Goal: Complete application form: Complete application form

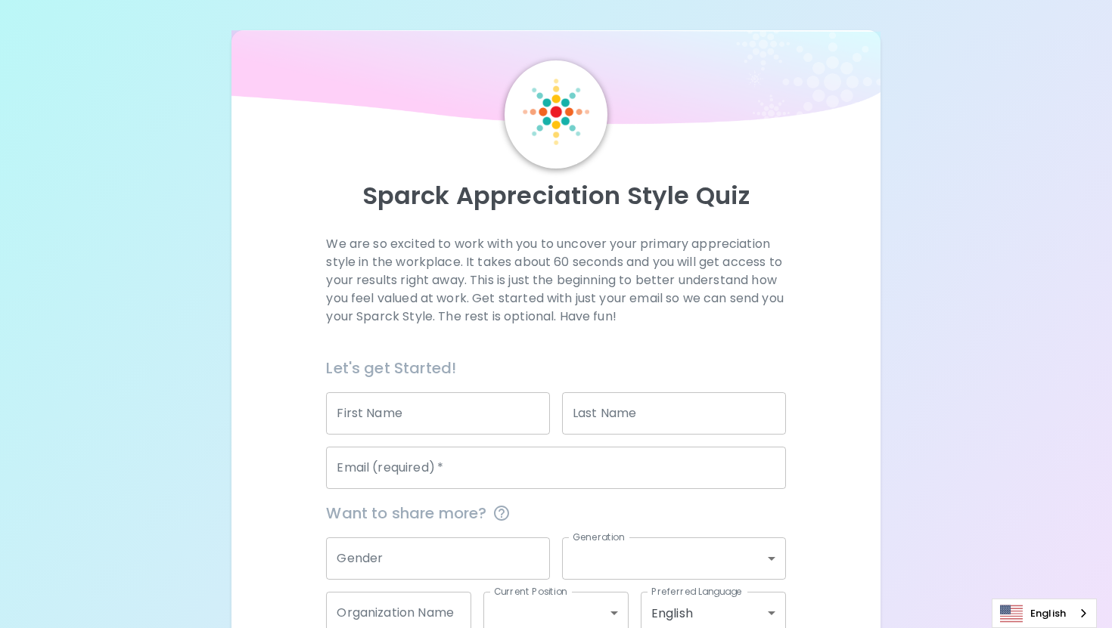
scroll to position [92, 0]
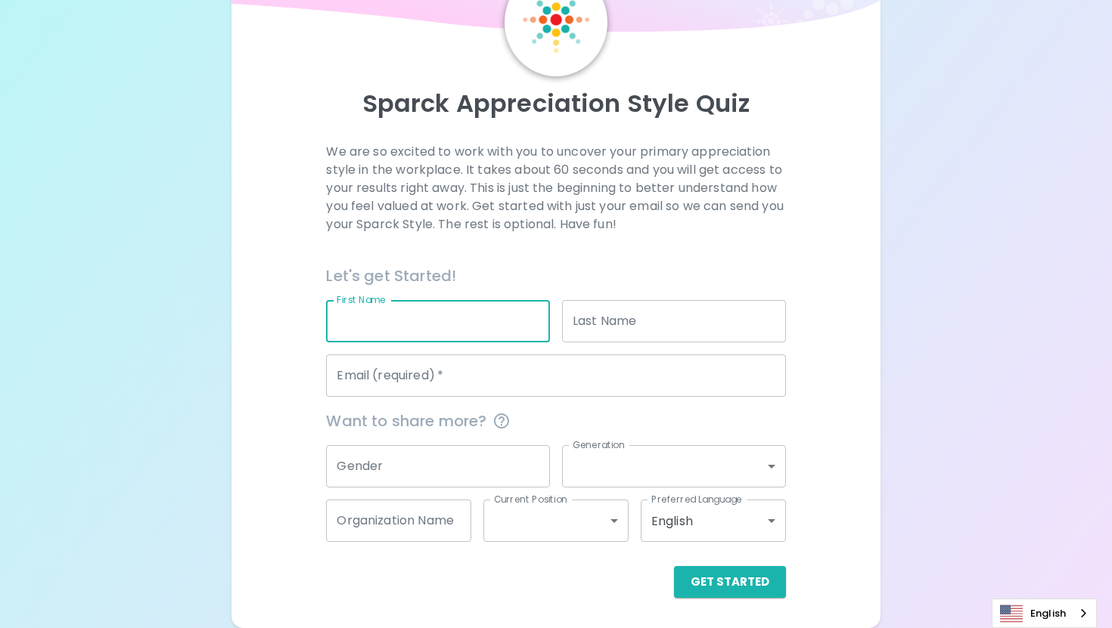
click at [382, 325] on input "First Name" at bounding box center [438, 321] width 224 height 42
type input "[PERSON_NAME]"
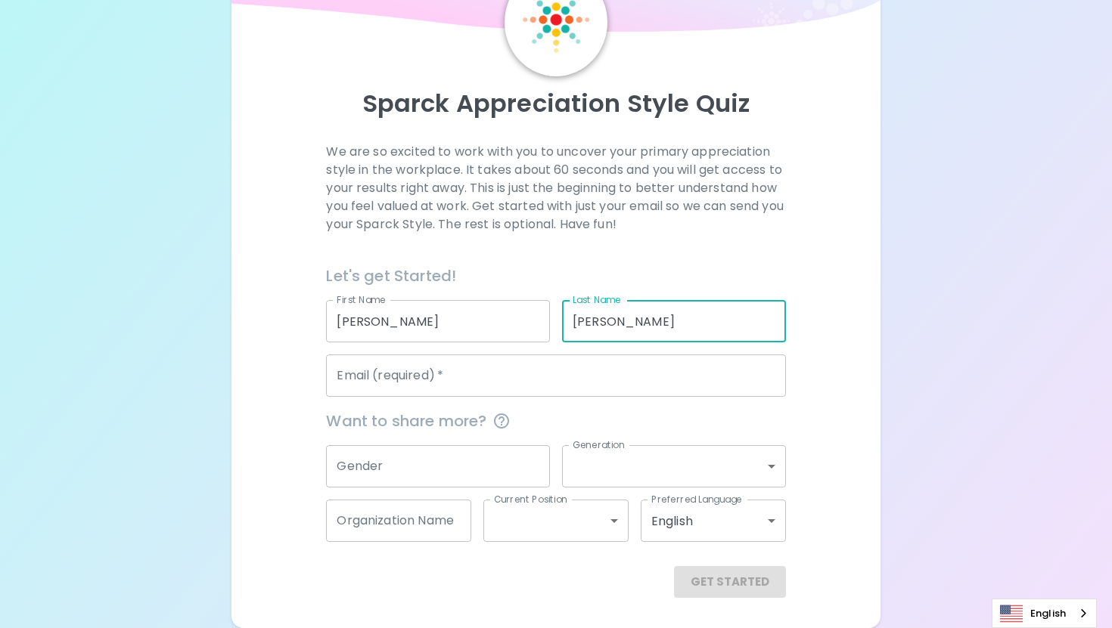
type input "[PERSON_NAME]"
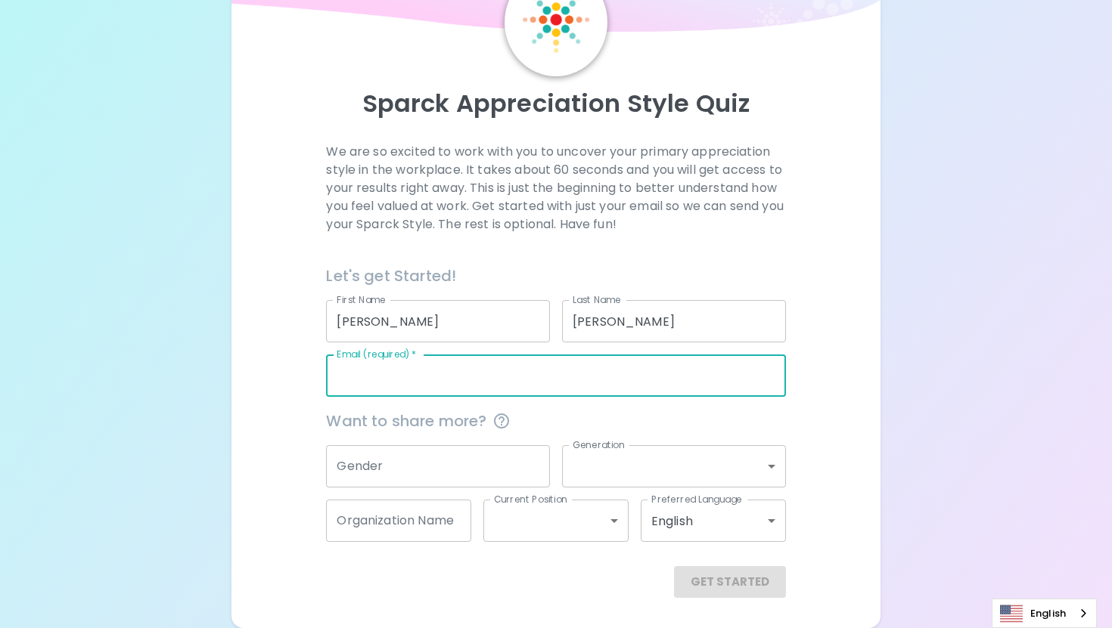
click at [374, 380] on input "Email (required)   *" at bounding box center [555, 376] width 459 height 42
type input "[EMAIL_ADDRESS][DOMAIN_NAME]"
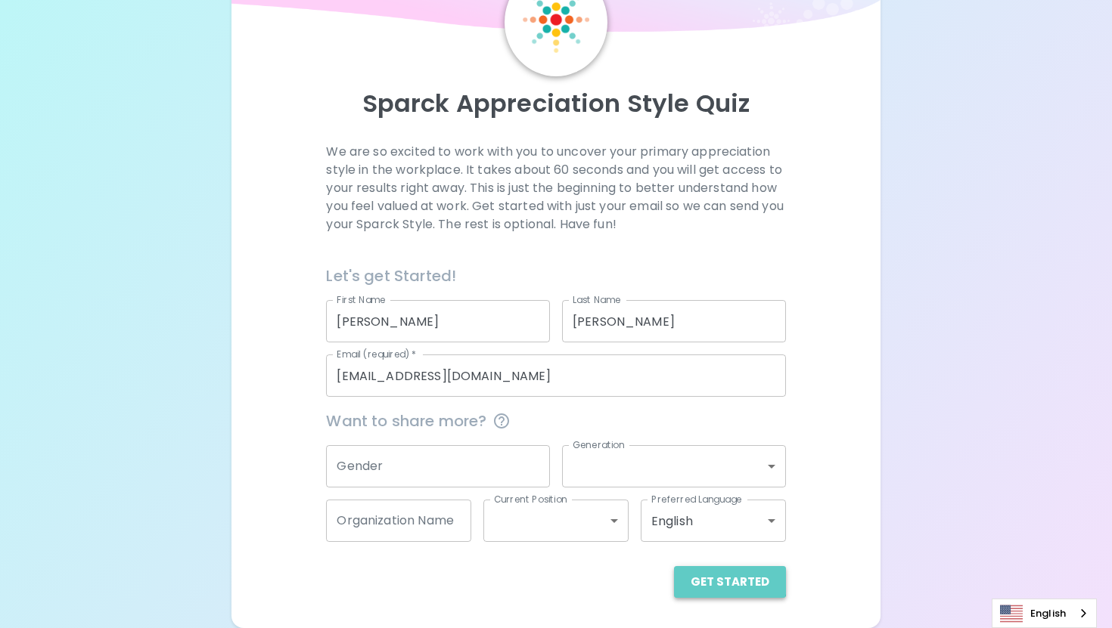
click at [733, 580] on button "Get Started" at bounding box center [730, 582] width 112 height 32
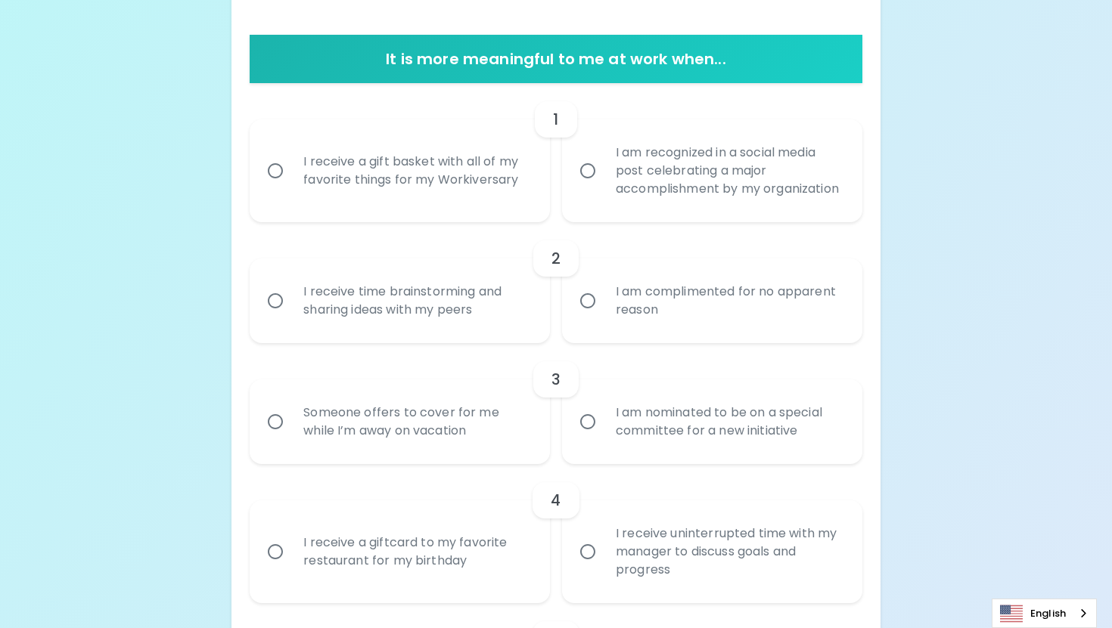
scroll to position [281, 0]
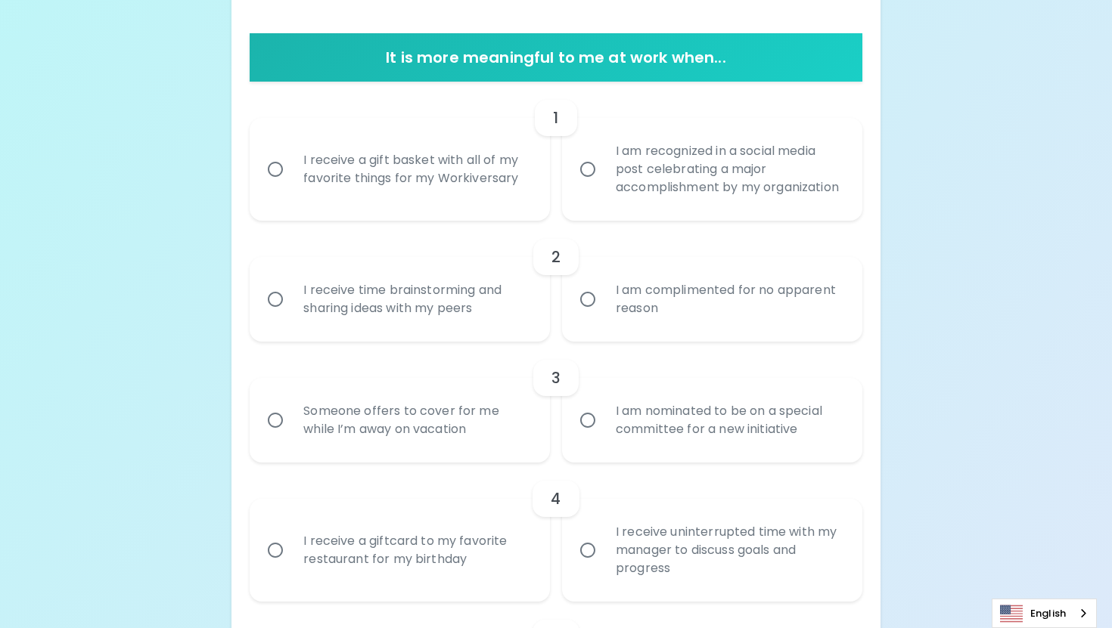
click at [275, 178] on input "I receive a gift basket with all of my favorite things for my Workiversary" at bounding box center [275, 170] width 32 height 32
radio input "true"
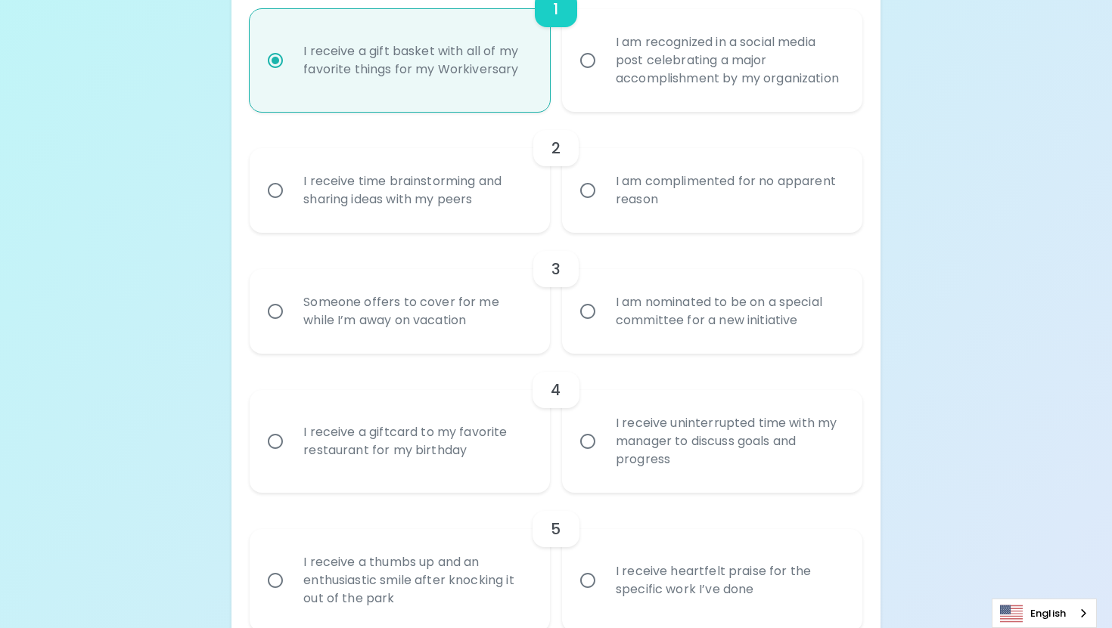
scroll to position [402, 0]
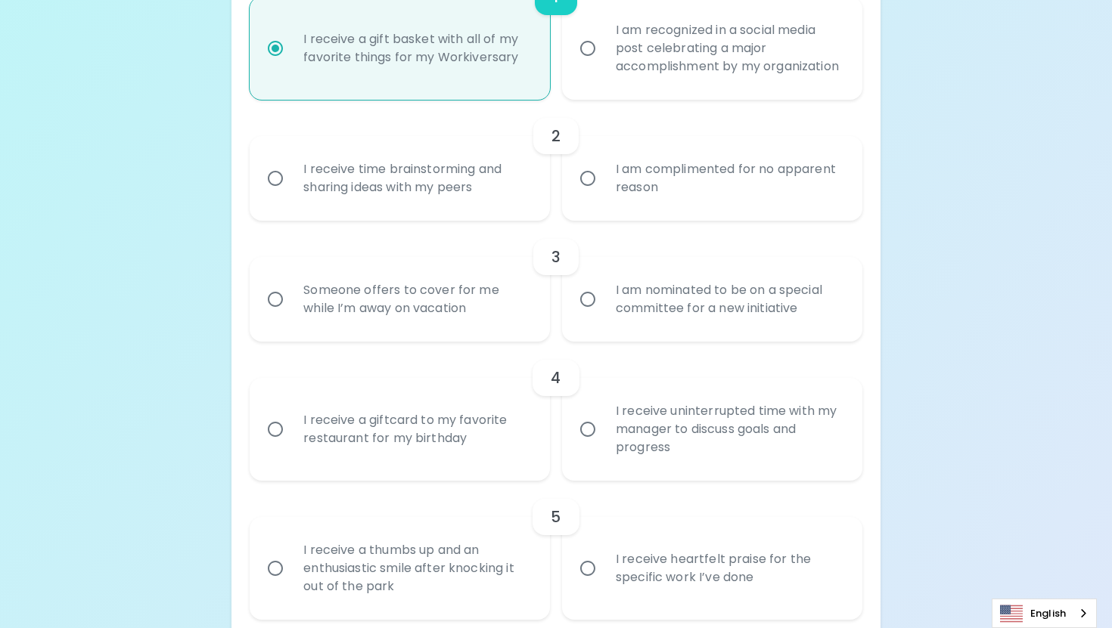
click at [262, 194] on input "I receive time brainstorming and sharing ideas with my peers" at bounding box center [275, 179] width 32 height 32
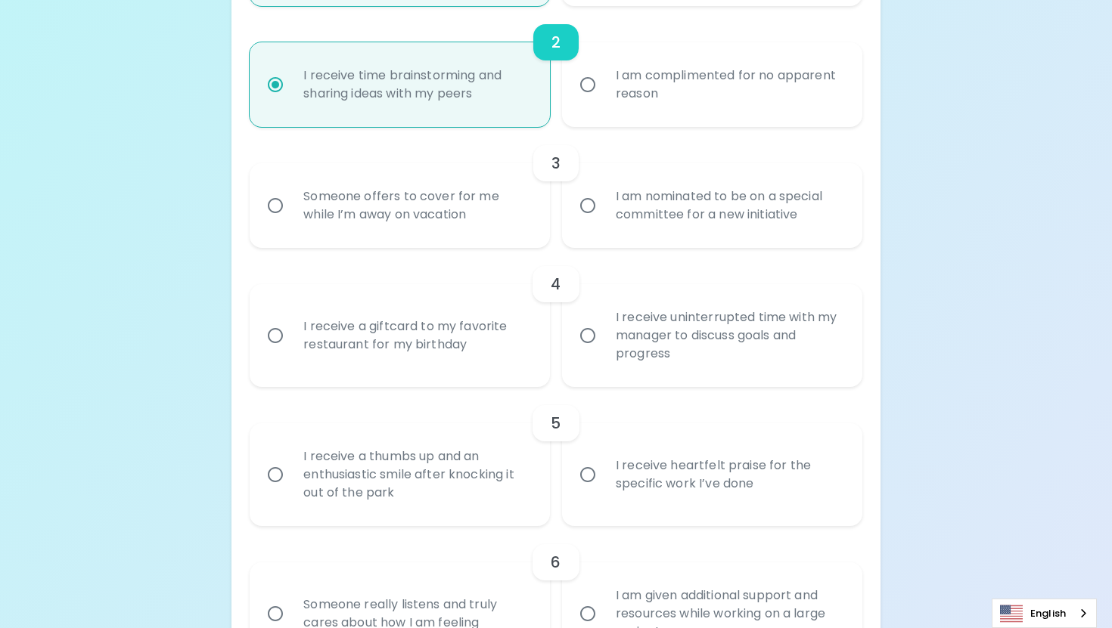
scroll to position [523, 0]
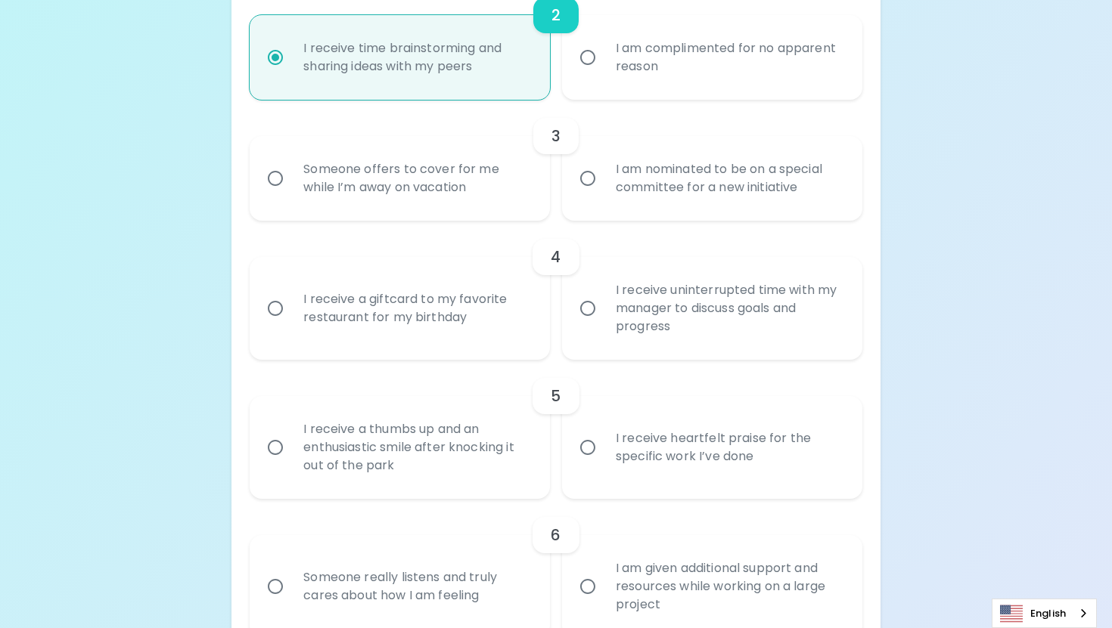
radio input "true"
click at [277, 189] on input "Someone offers to cover for me while I’m away on vacation" at bounding box center [275, 179] width 32 height 32
radio input "false"
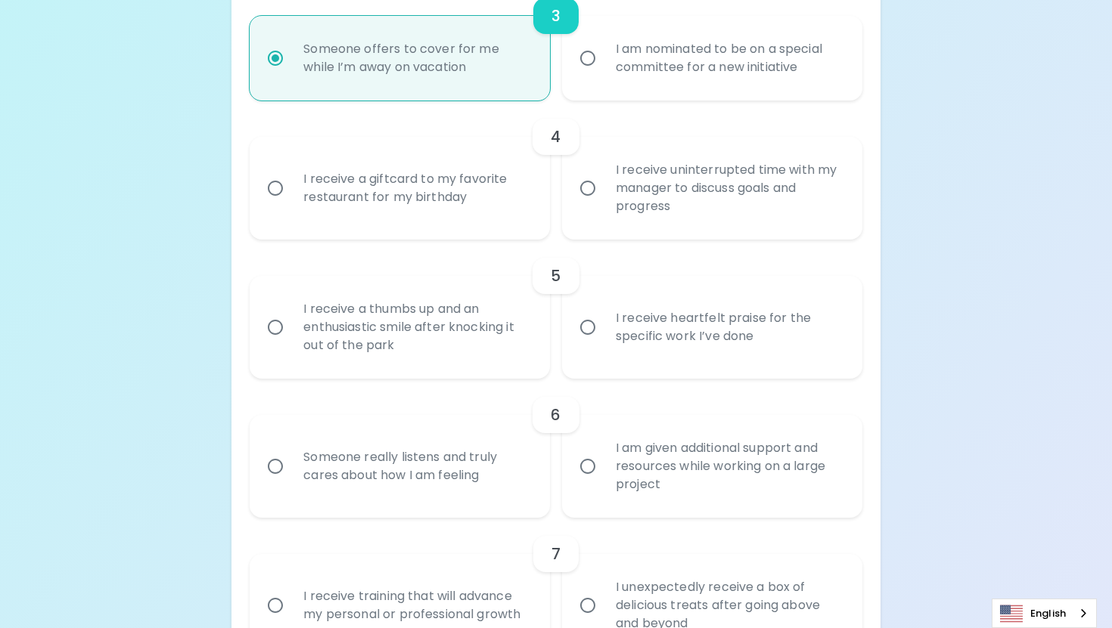
scroll to position [644, 0]
radio input "true"
click at [280, 203] on input "I receive a giftcard to my favorite restaurant for my birthday" at bounding box center [275, 188] width 32 height 32
radio input "false"
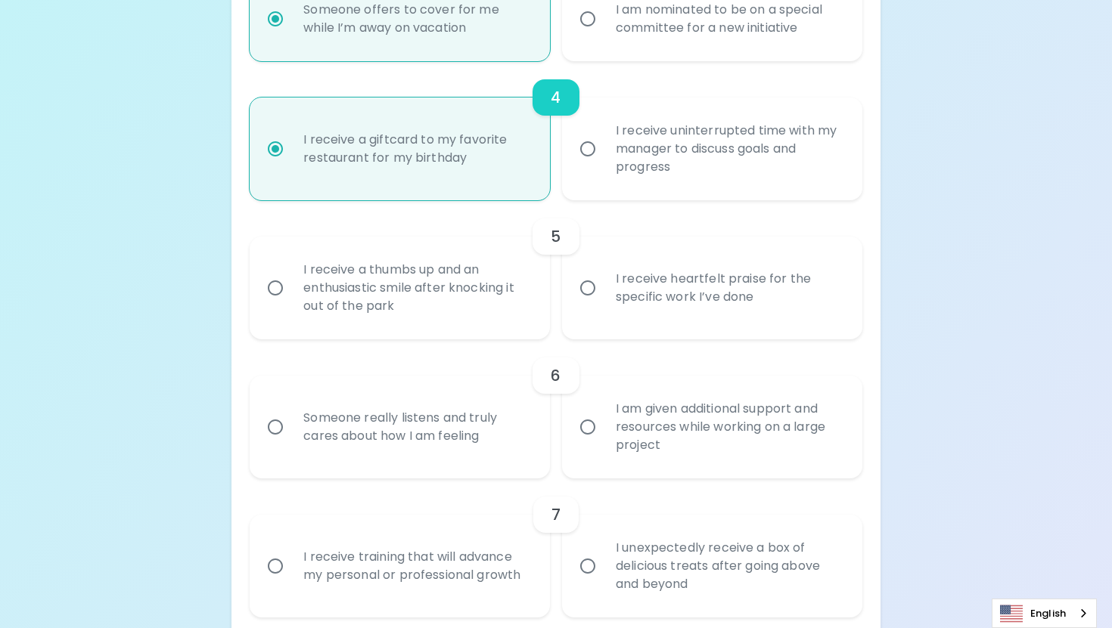
scroll to position [765, 0]
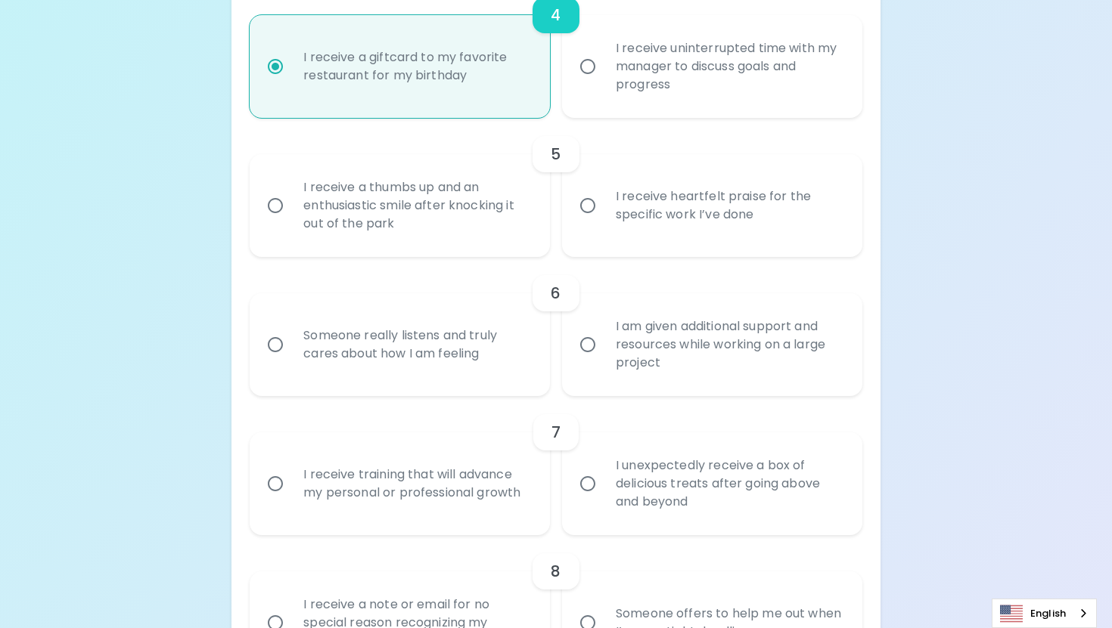
radio input "true"
click at [583, 222] on input "I receive heartfelt praise for the specific work I’ve done" at bounding box center [588, 206] width 32 height 32
radio input "false"
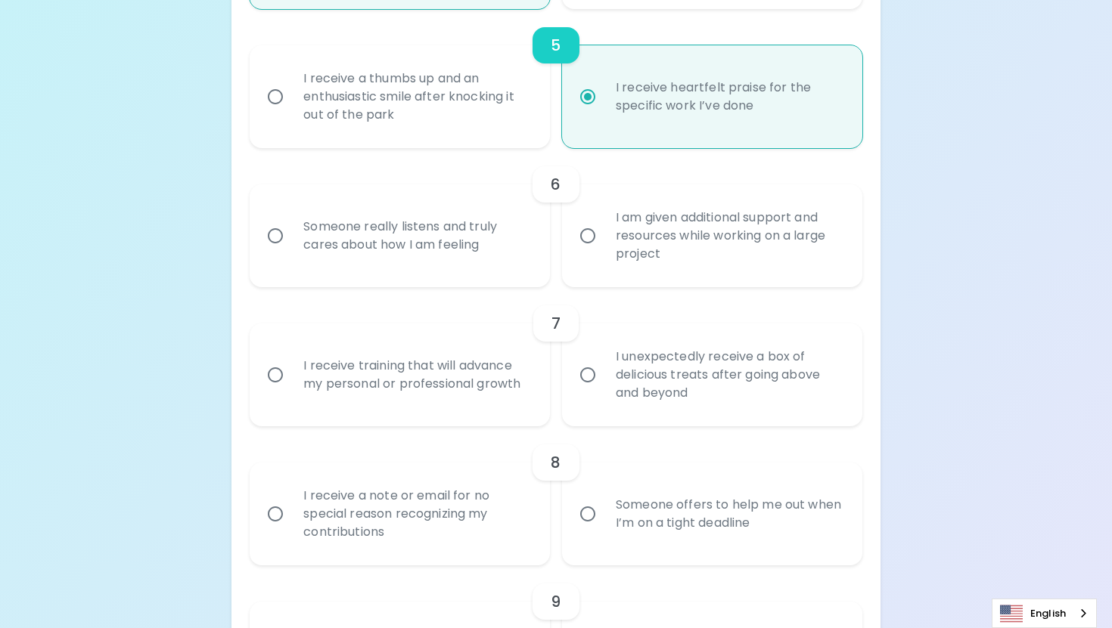
scroll to position [886, 0]
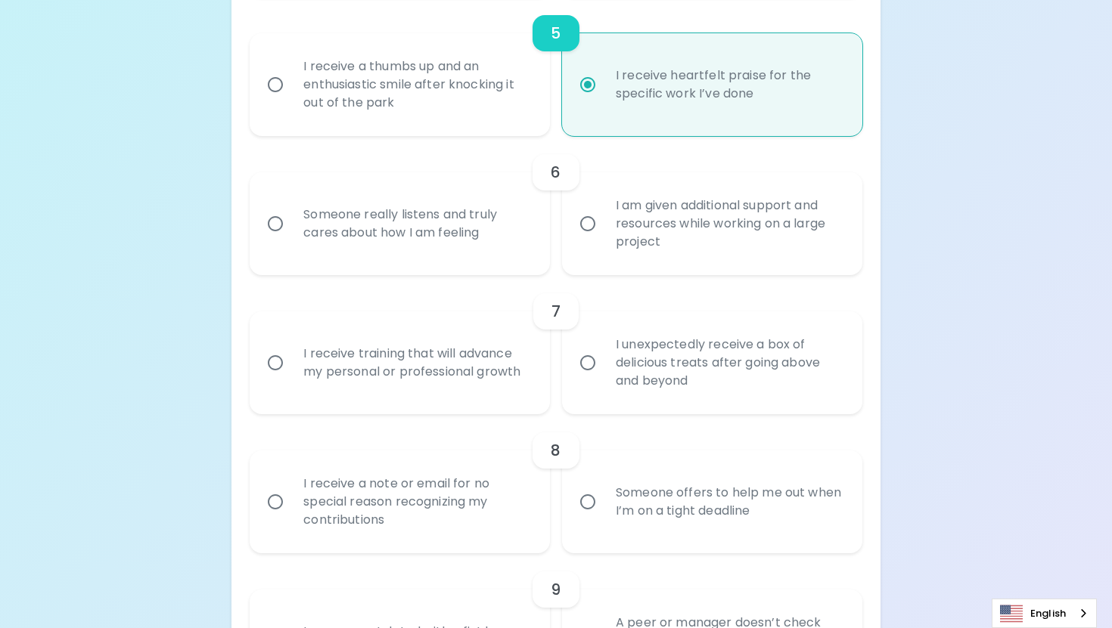
radio input "true"
click at [270, 240] on input "Someone really listens and truly cares about how I am feeling" at bounding box center [275, 224] width 32 height 32
radio input "false"
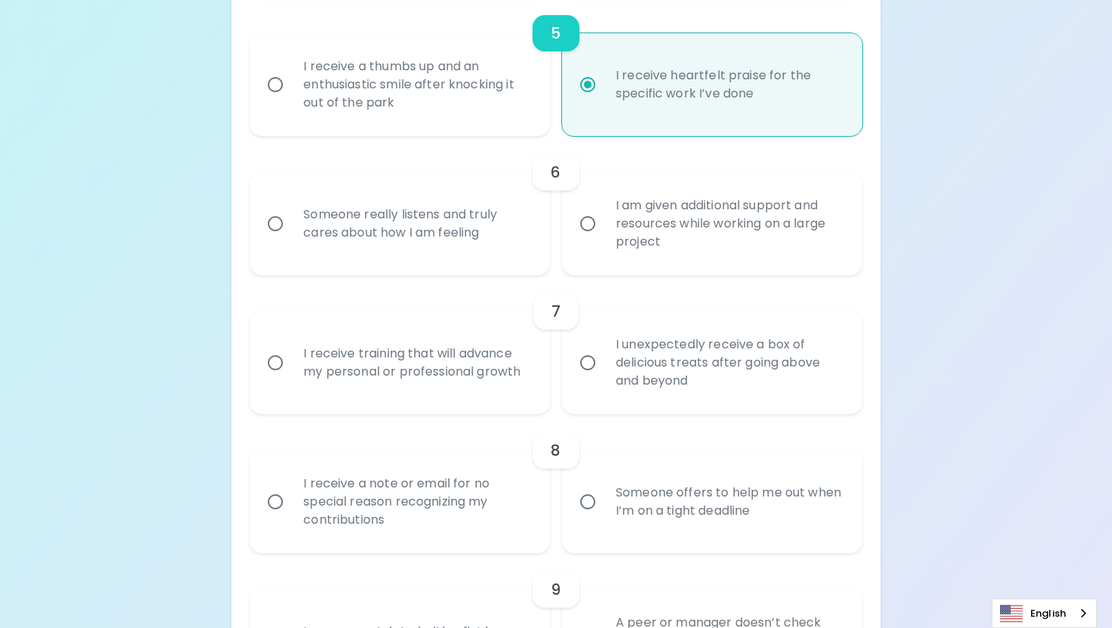
radio input "false"
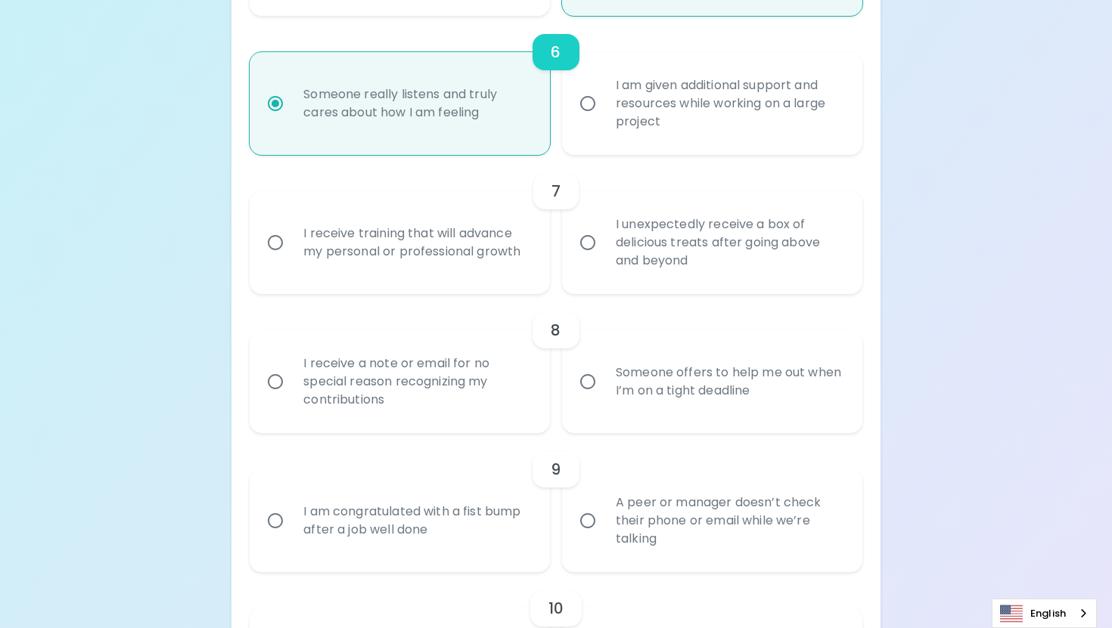
scroll to position [1007, 0]
radio input "true"
click at [603, 247] on input "I unexpectedly receive a box of delicious treats after going above and beyond" at bounding box center [588, 242] width 32 height 32
radio input "false"
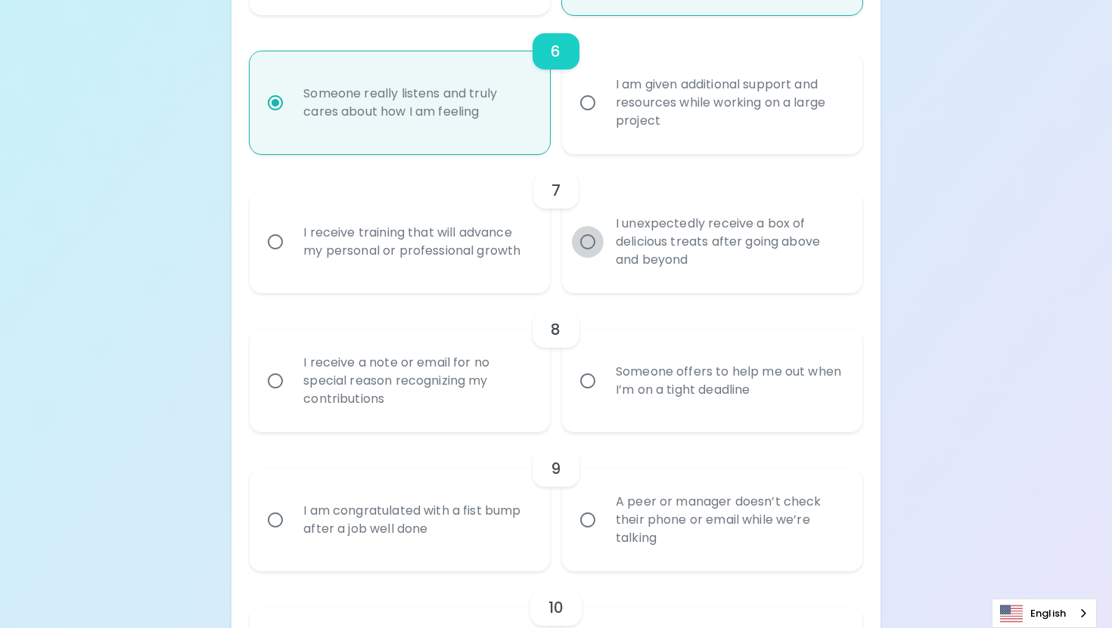
radio input "false"
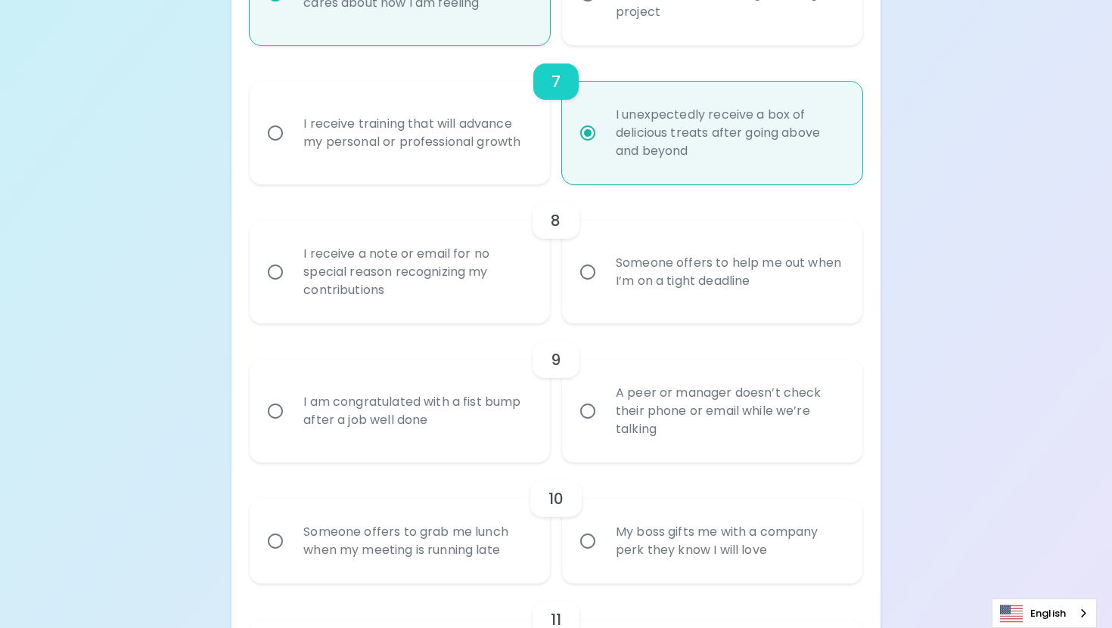
scroll to position [1128, 0]
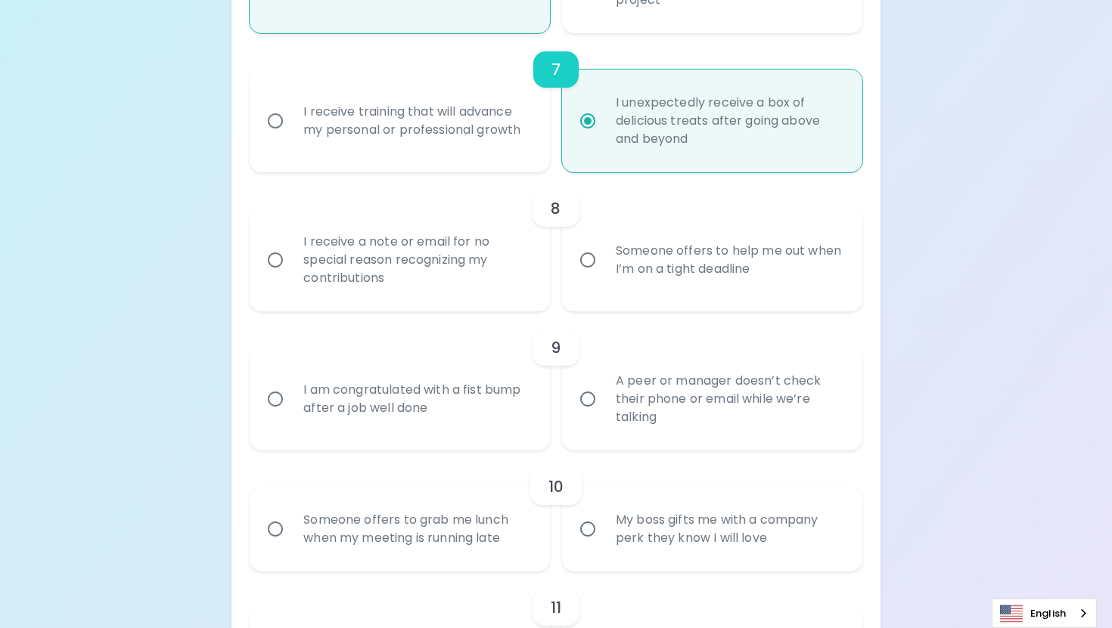
radio input "true"
click at [281, 276] on input "I receive a note or email for no special reason recognizing my contributions" at bounding box center [275, 260] width 32 height 32
radio input "false"
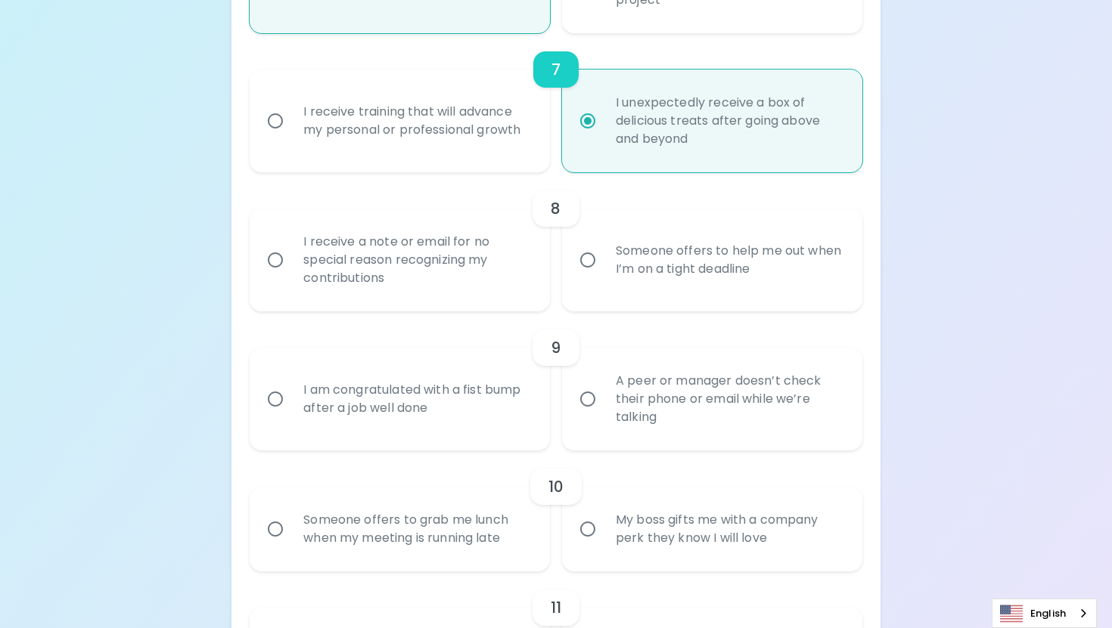
radio input "false"
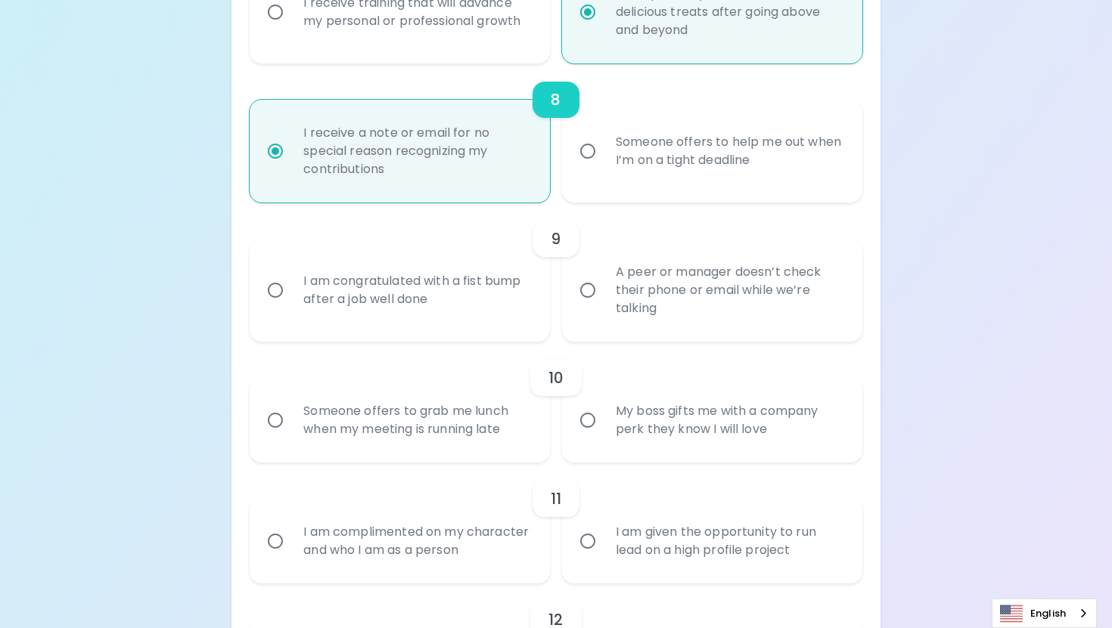
scroll to position [1249, 0]
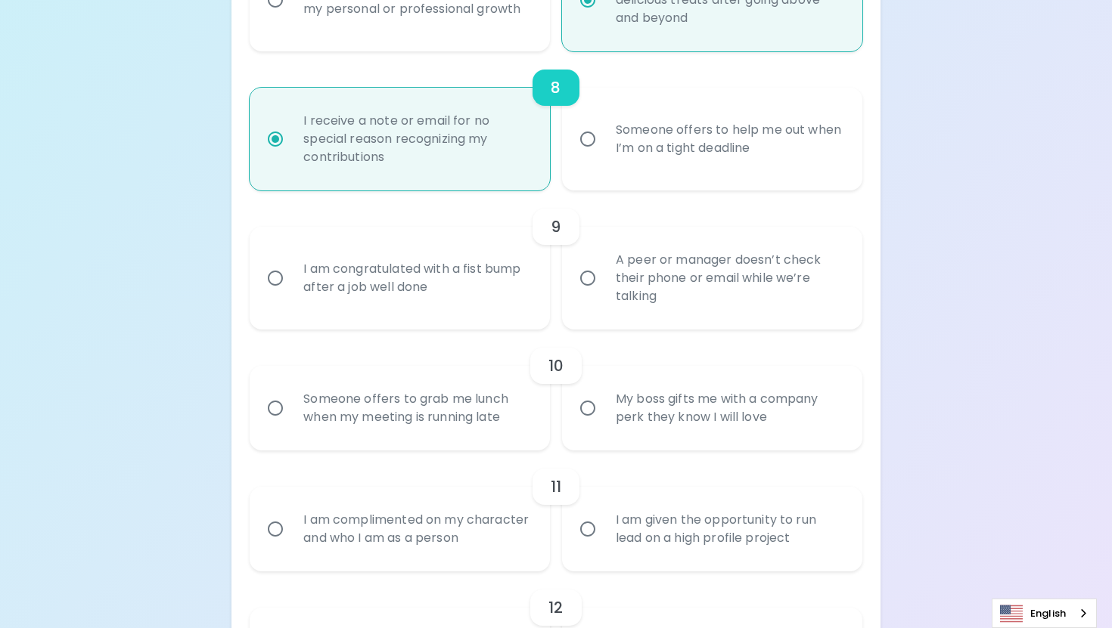
radio input "true"
click at [600, 294] on input "A peer or manager doesn’t check their phone or email while we’re talking" at bounding box center [588, 278] width 32 height 32
radio input "false"
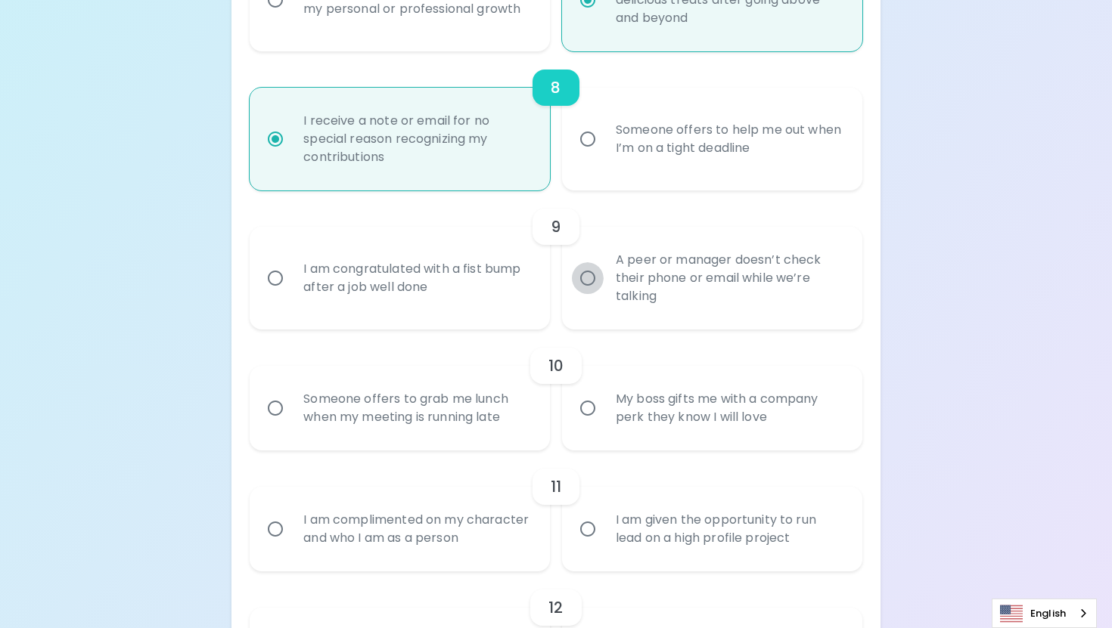
radio input "false"
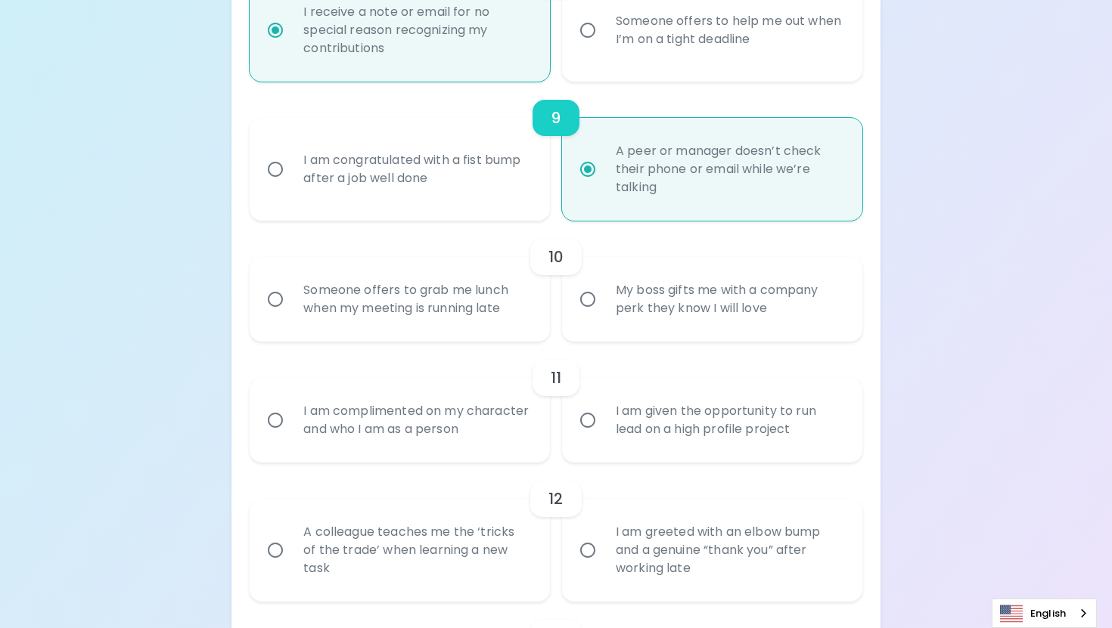
scroll to position [1370, 0]
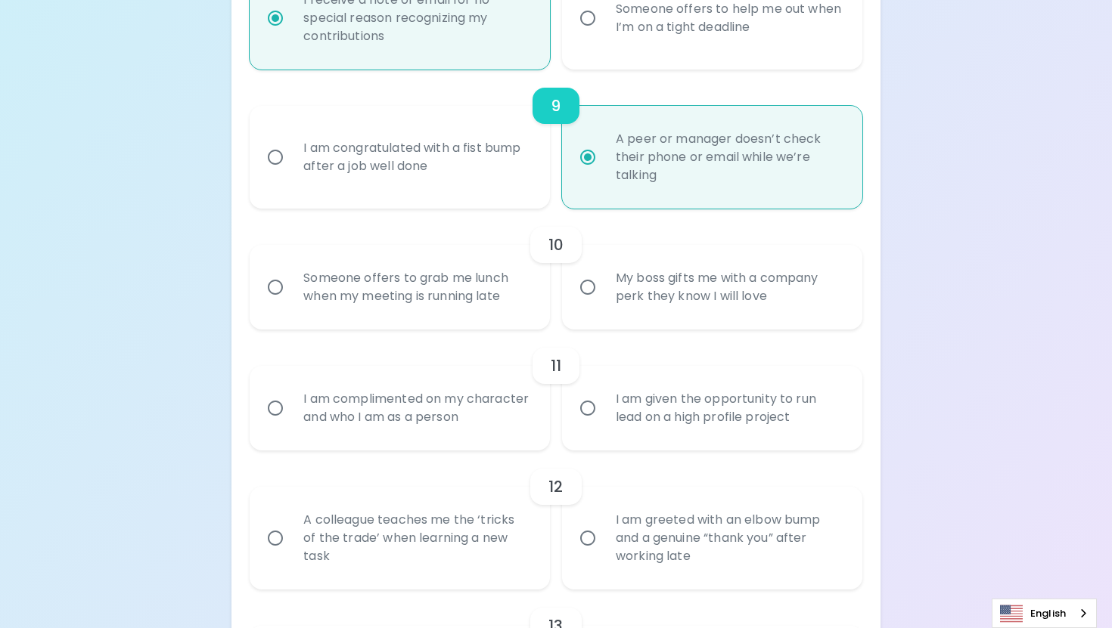
radio input "true"
click at [599, 303] on input "My boss gifts me with a company perk they know I will love" at bounding box center [588, 287] width 32 height 32
radio input "false"
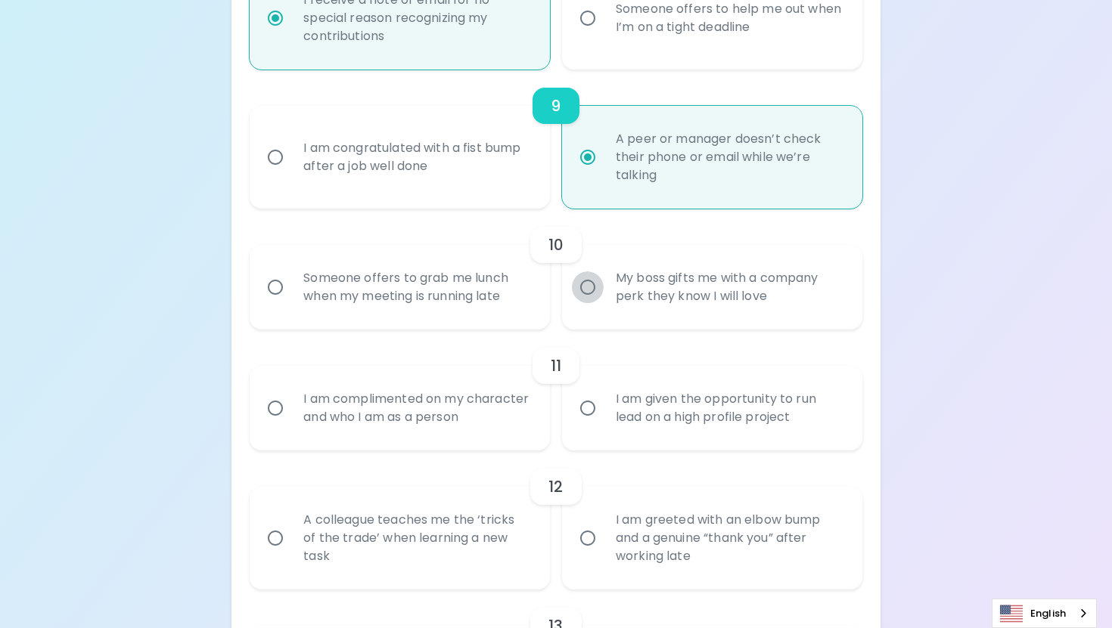
radio input "false"
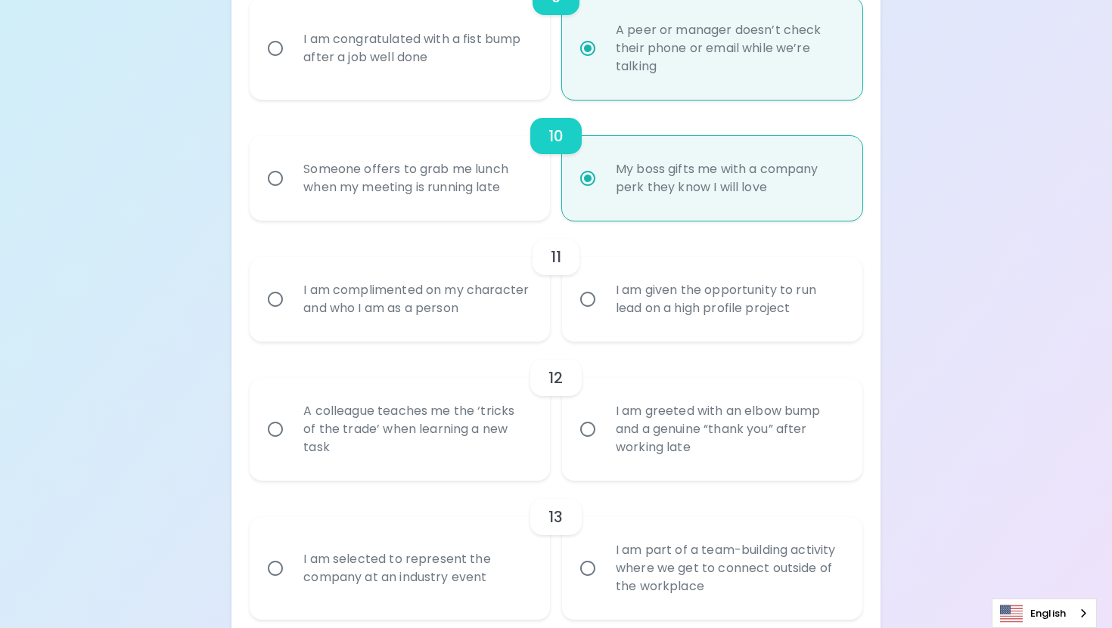
scroll to position [1491, 0]
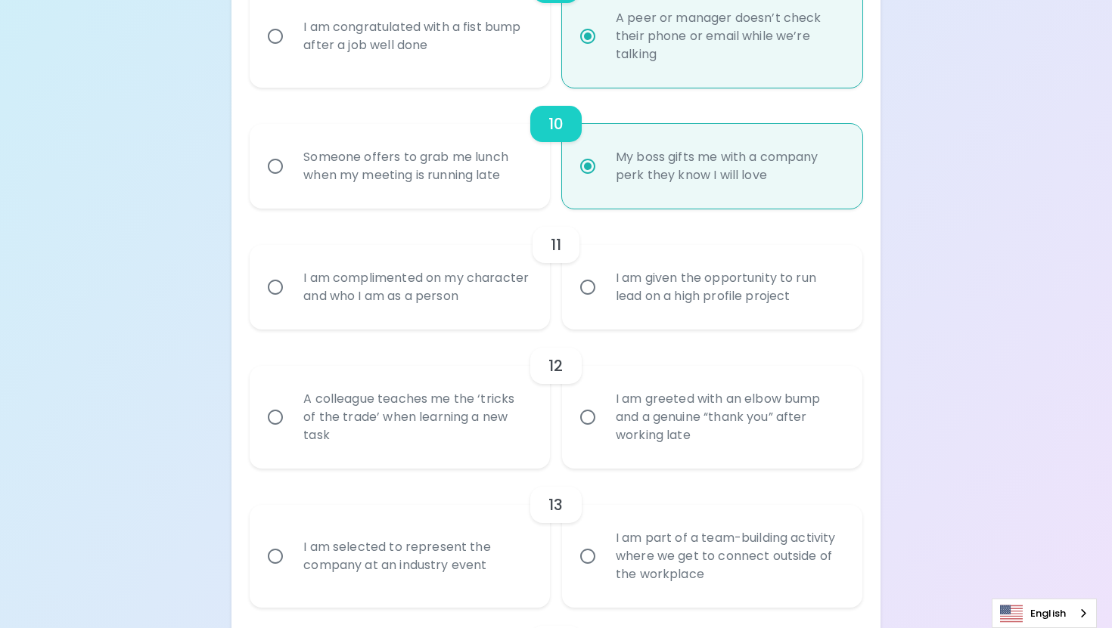
radio input "true"
click at [591, 303] on input "I am given the opportunity to run lead on a high profile project" at bounding box center [588, 287] width 32 height 32
radio input "false"
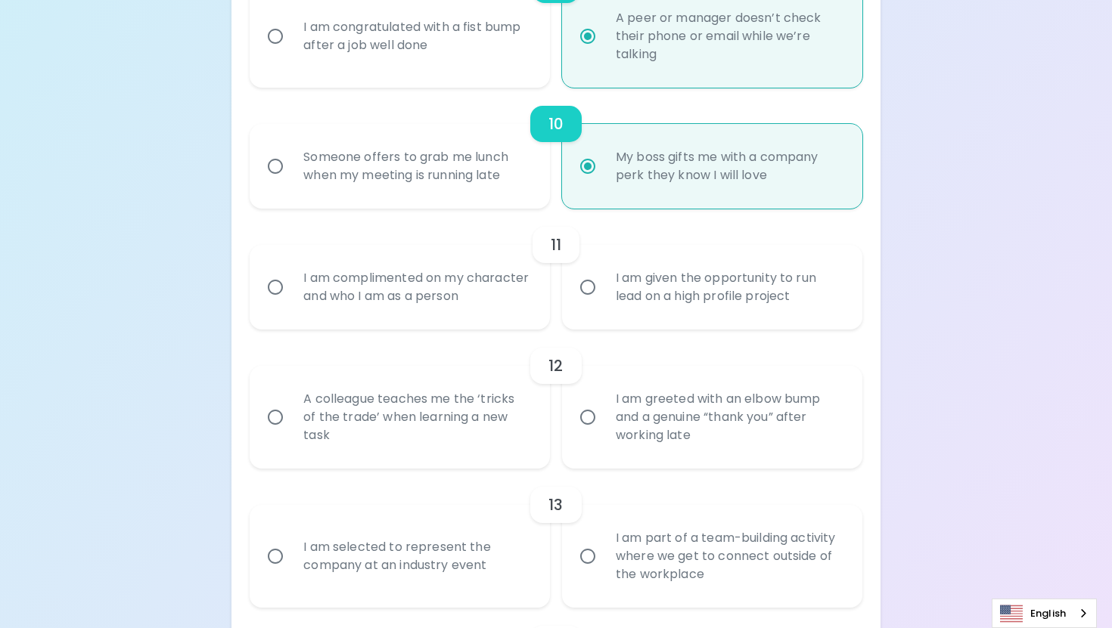
radio input "false"
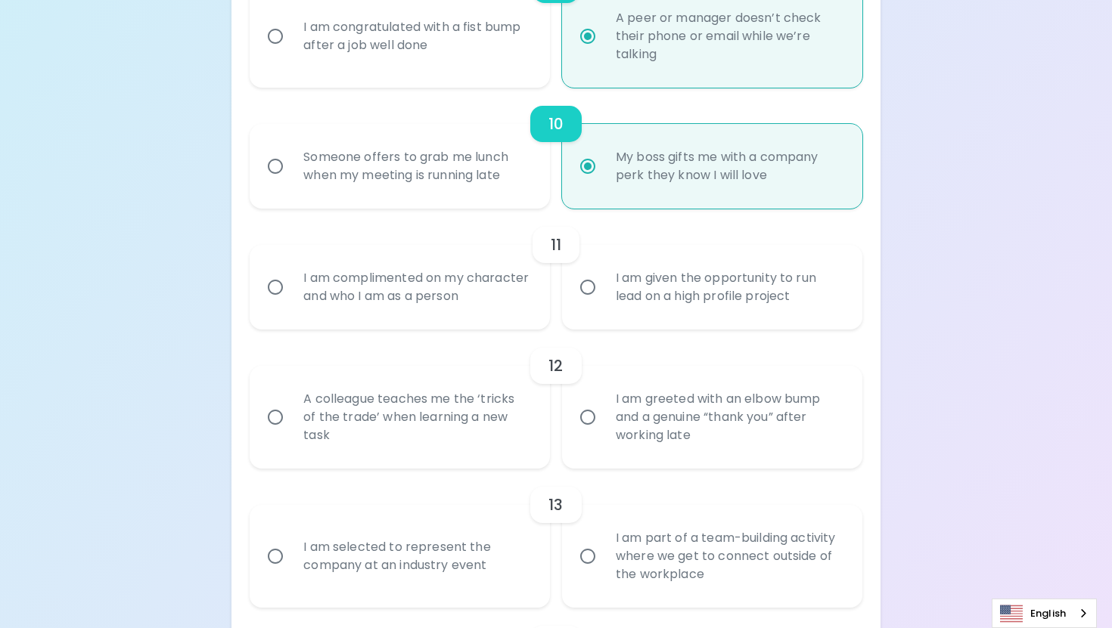
radio input "false"
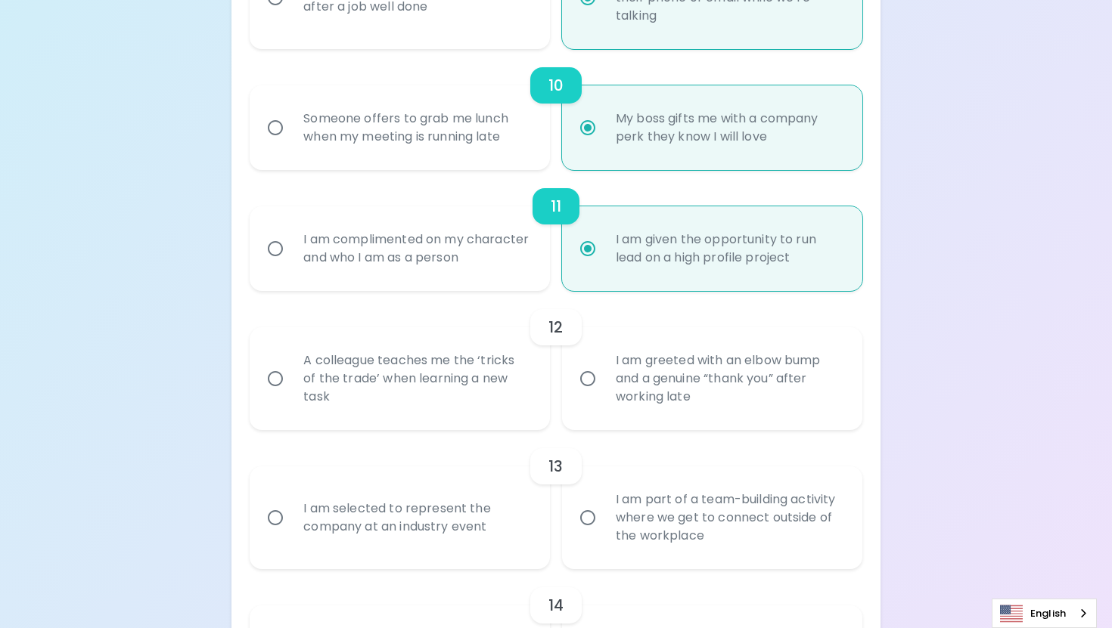
scroll to position [1612, 0]
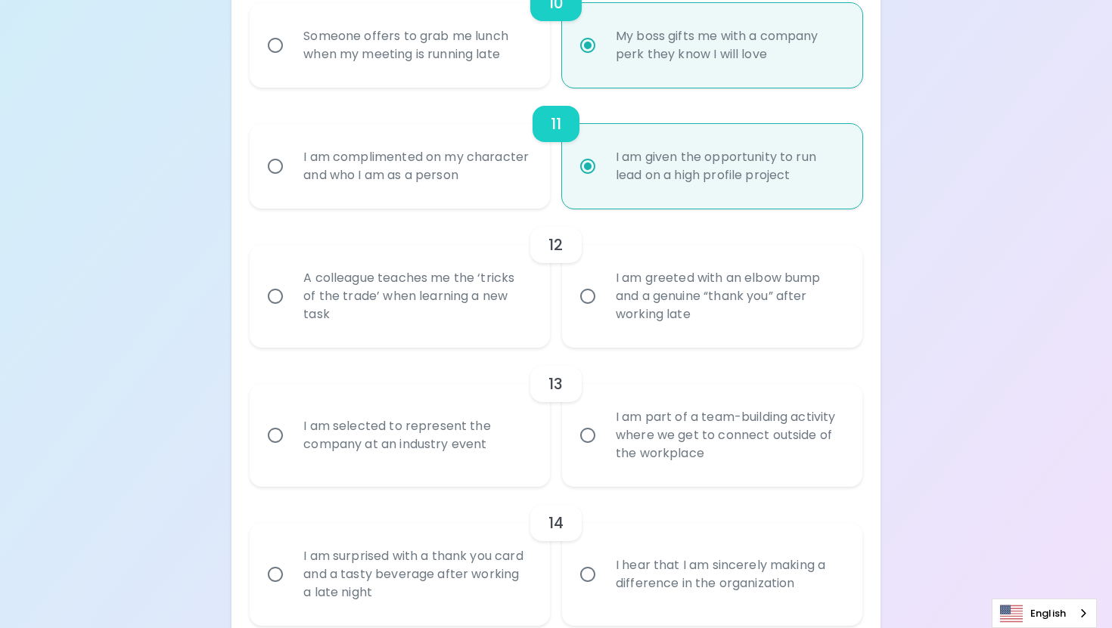
radio input "true"
click at [394, 338] on div "A colleague teaches me the ‘tricks of the trade’ when learning a new task" at bounding box center [416, 296] width 250 height 91
click at [291, 312] on input "A colleague teaches me the ‘tricks of the trade’ when learning a new task" at bounding box center [275, 297] width 32 height 32
radio input "false"
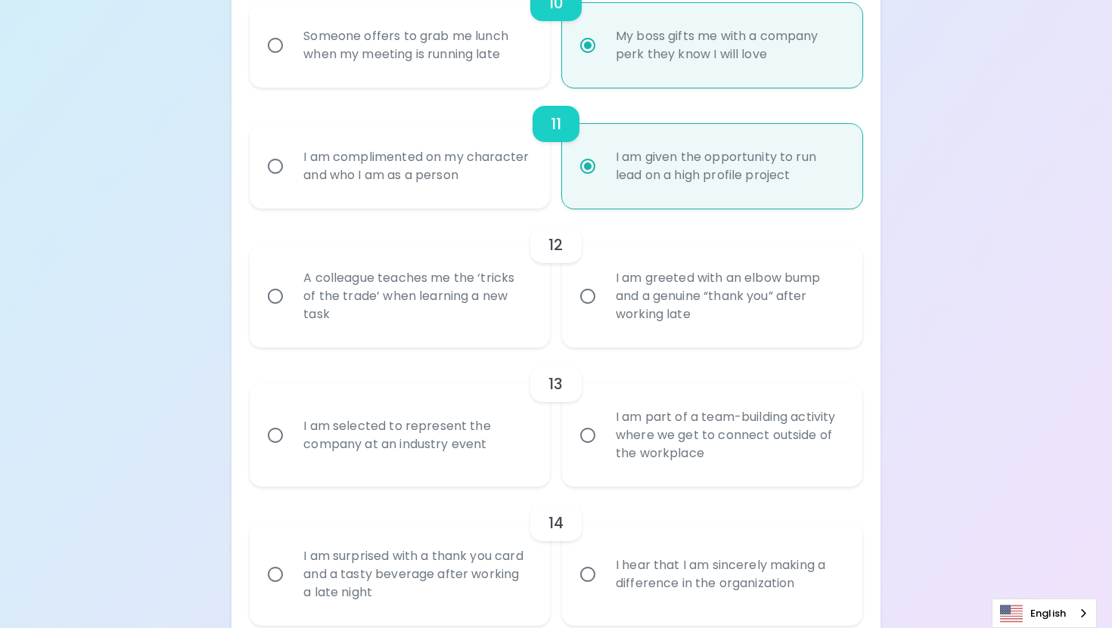
radio input "false"
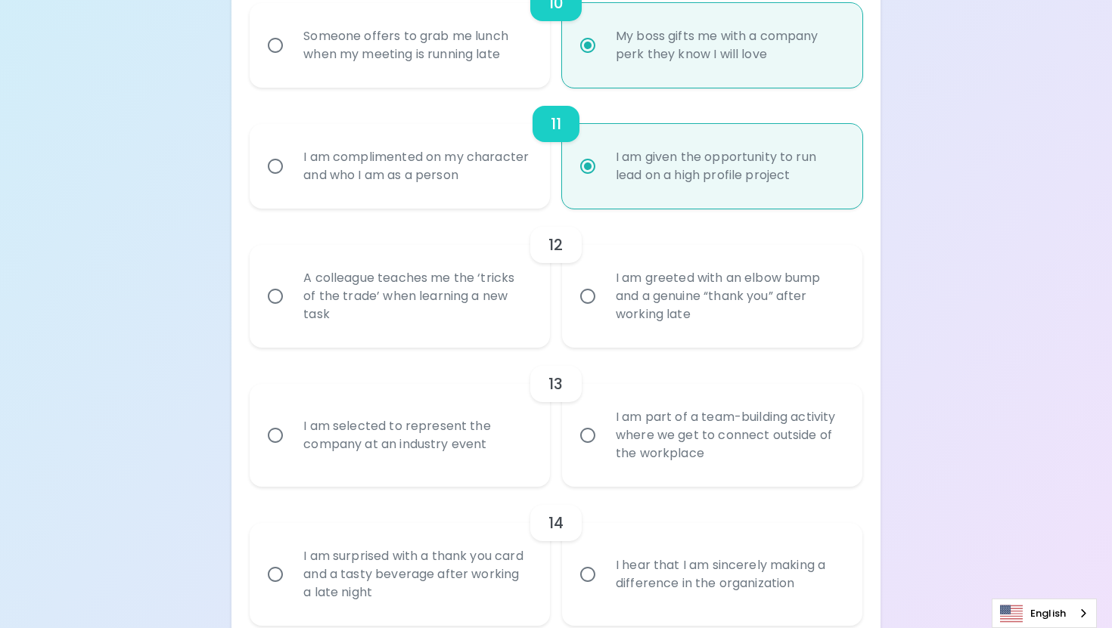
radio input "false"
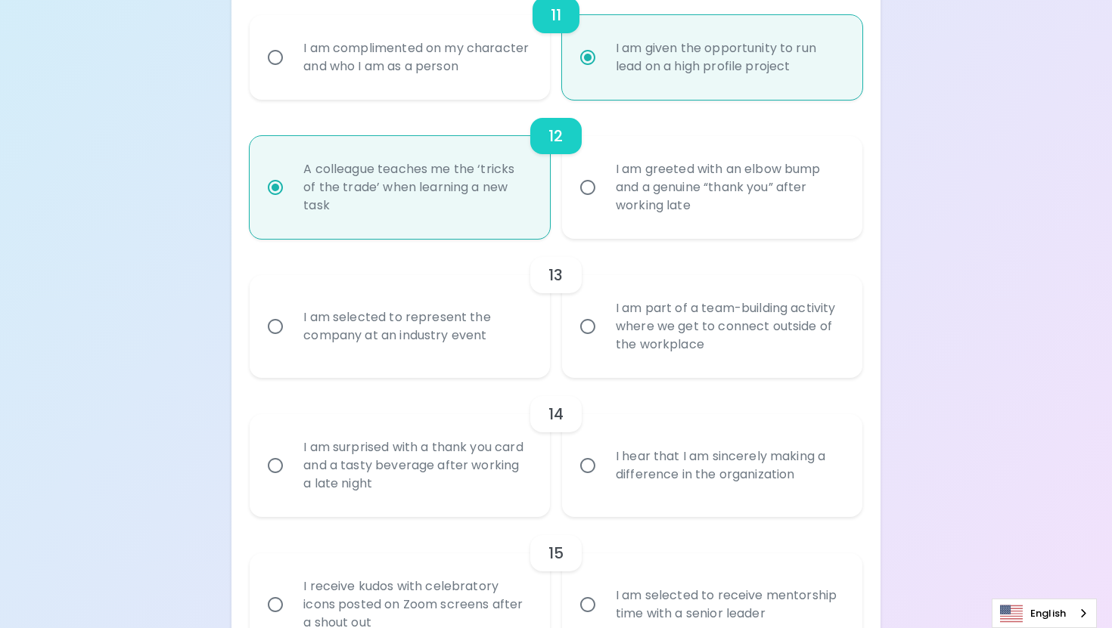
scroll to position [1733, 0]
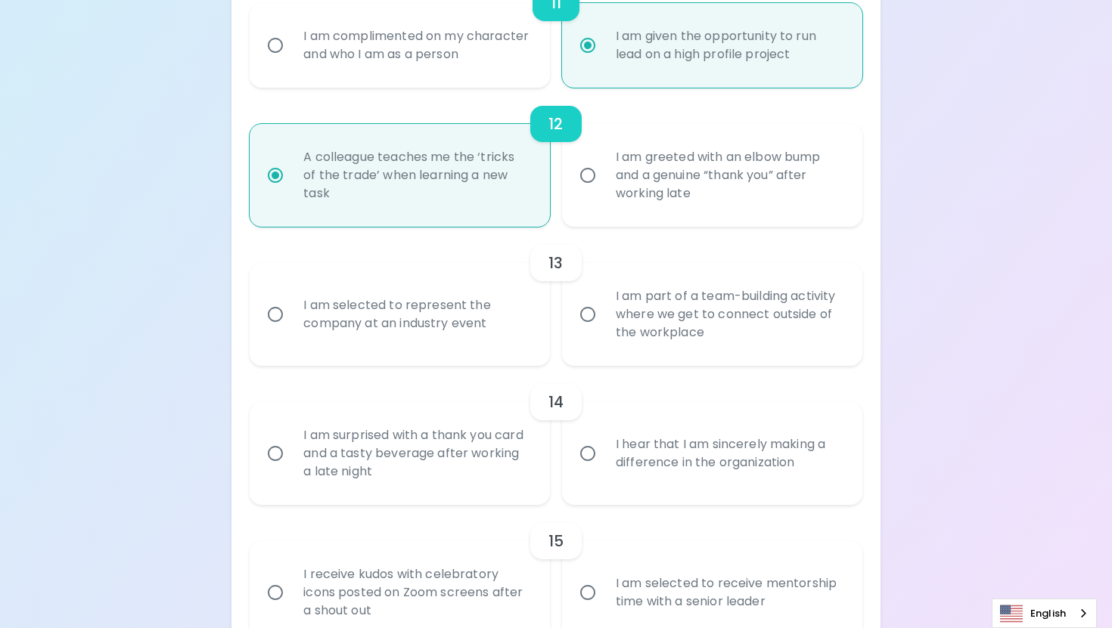
radio input "true"
click at [303, 346] on div "I am selected to represent the company at an industry event" at bounding box center [416, 314] width 250 height 73
click at [291, 330] on input "I am selected to represent the company at an industry event" at bounding box center [275, 315] width 32 height 32
radio input "false"
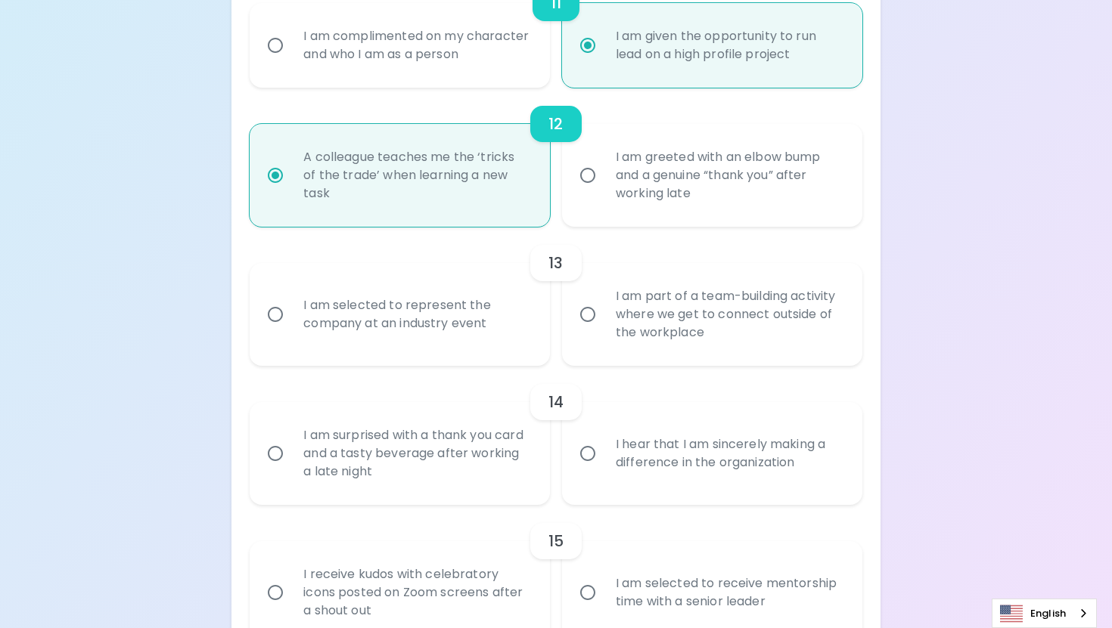
radio input "false"
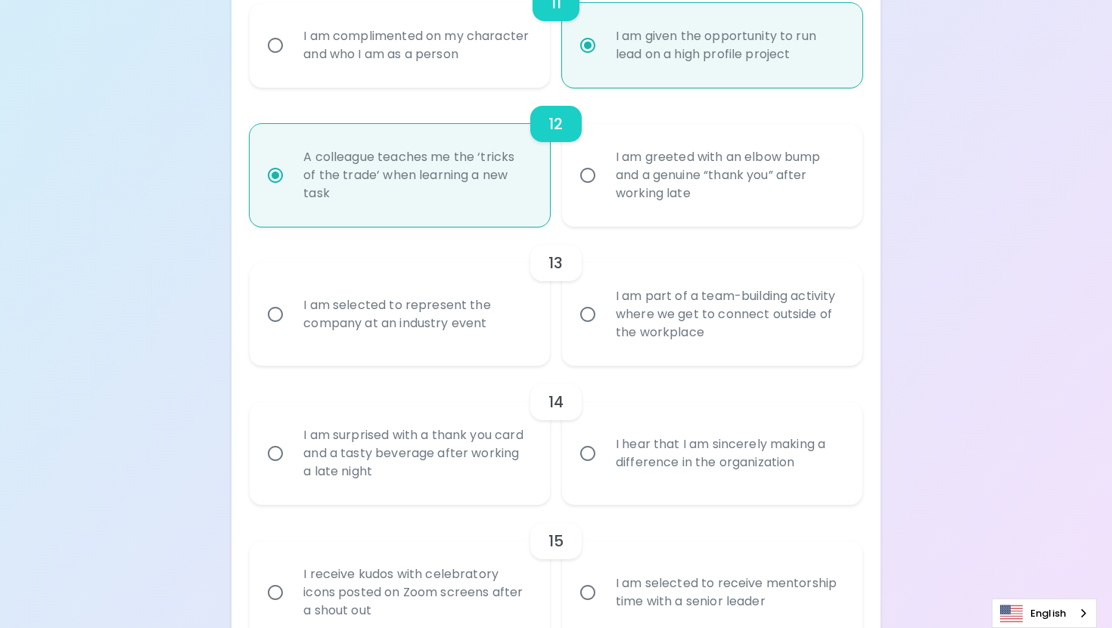
radio input "false"
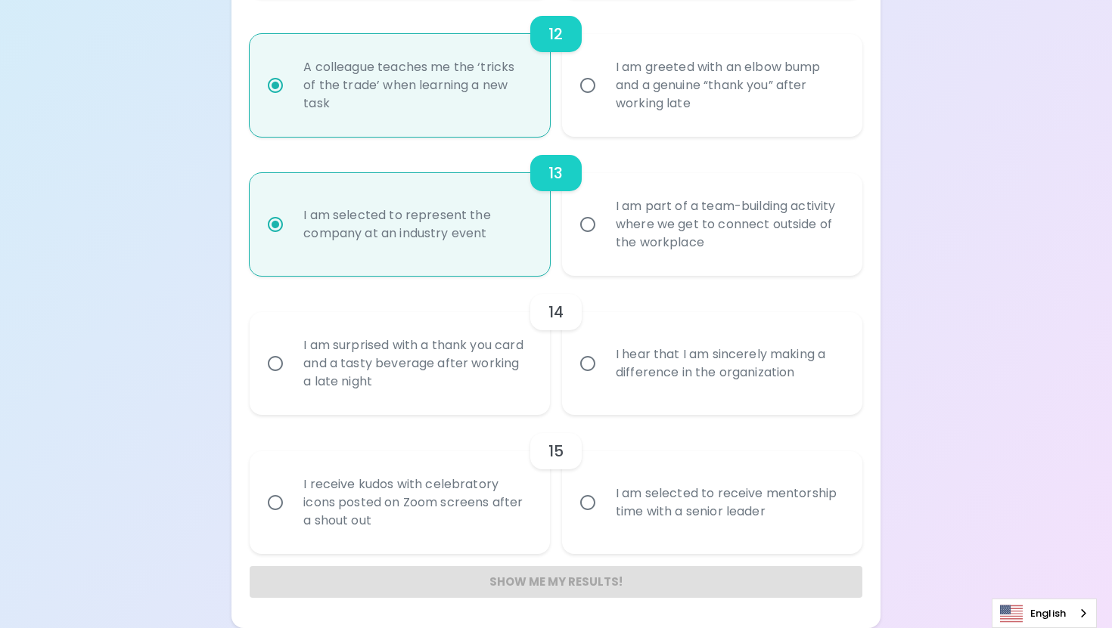
scroll to position [1841, 0]
radio input "true"
click at [604, 364] on div "I hear that I am sincerely making a difference in the organization" at bounding box center [728, 363] width 250 height 73
click at [603, 364] on input "I hear that I am sincerely making a difference in the organization" at bounding box center [588, 364] width 32 height 32
radio input "false"
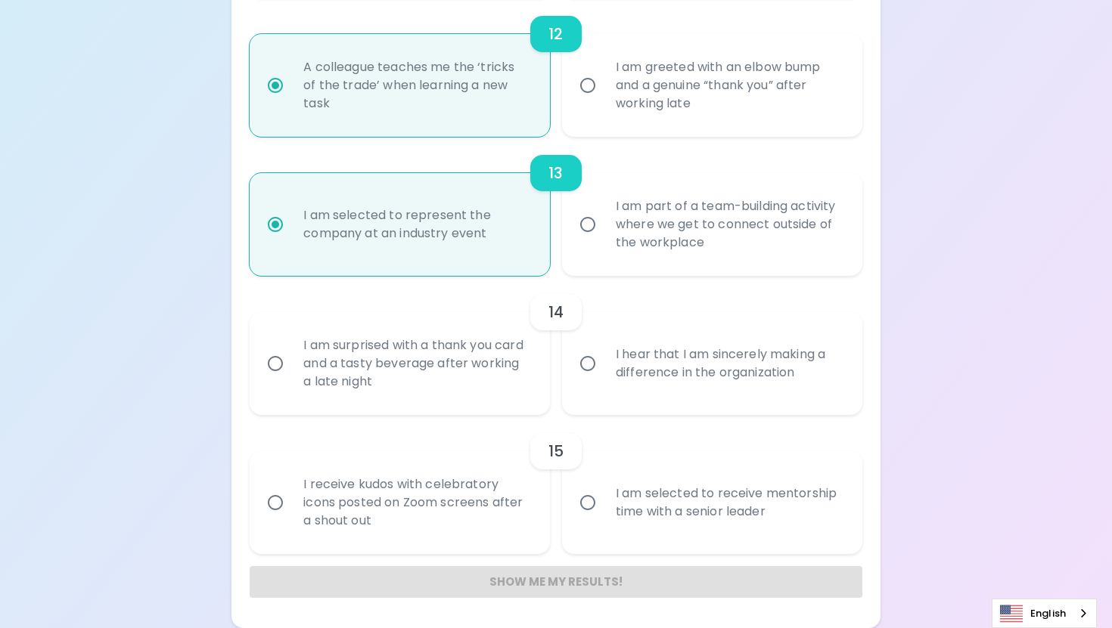
radio input "false"
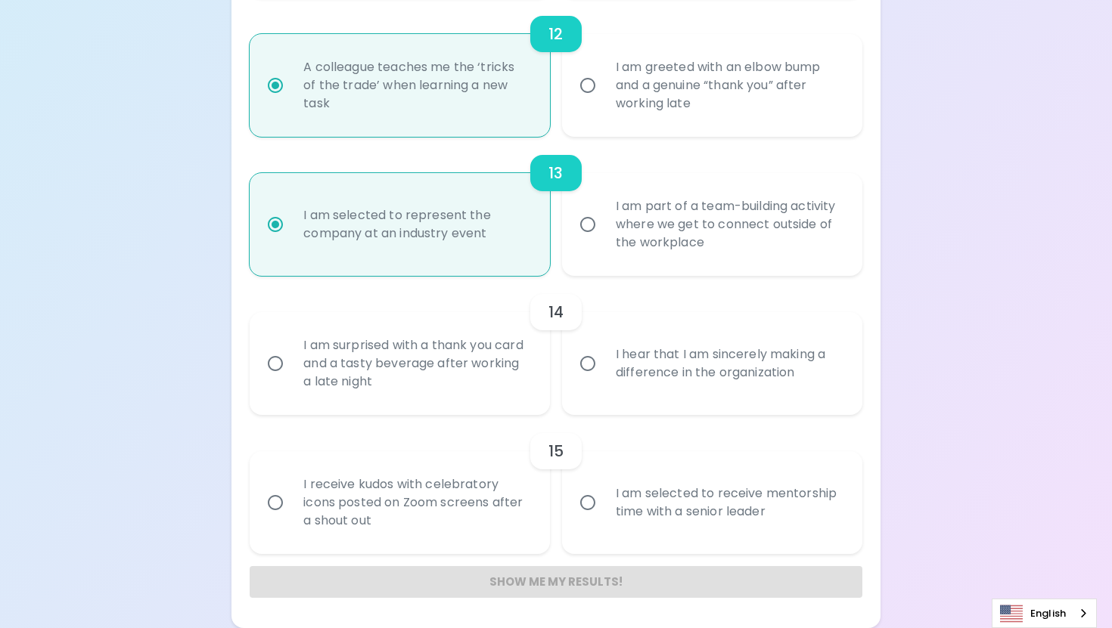
radio input "false"
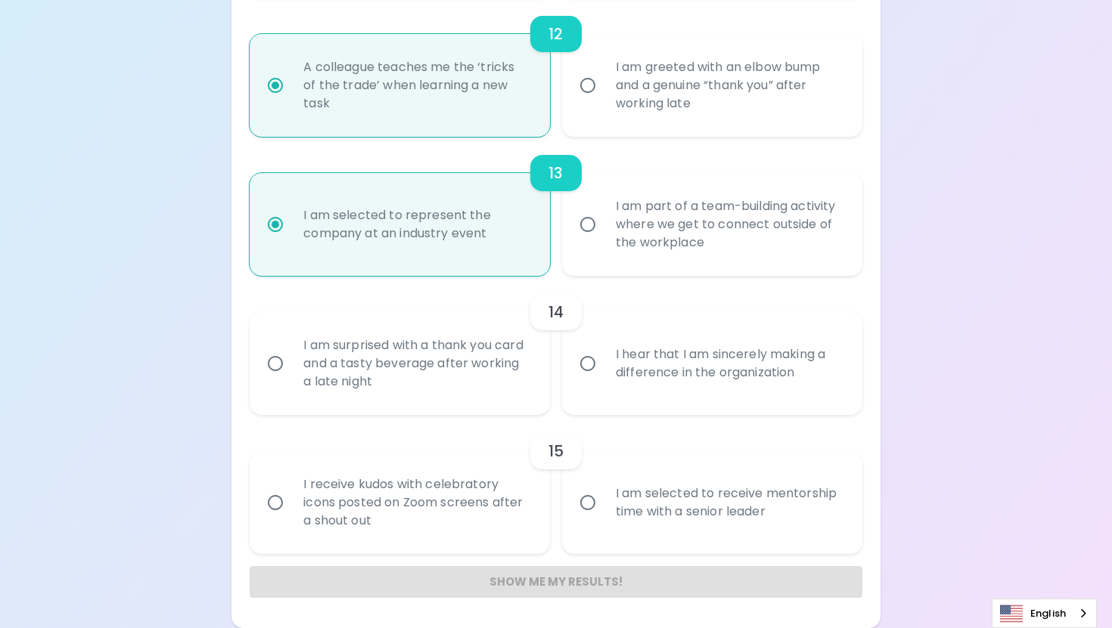
radio input "false"
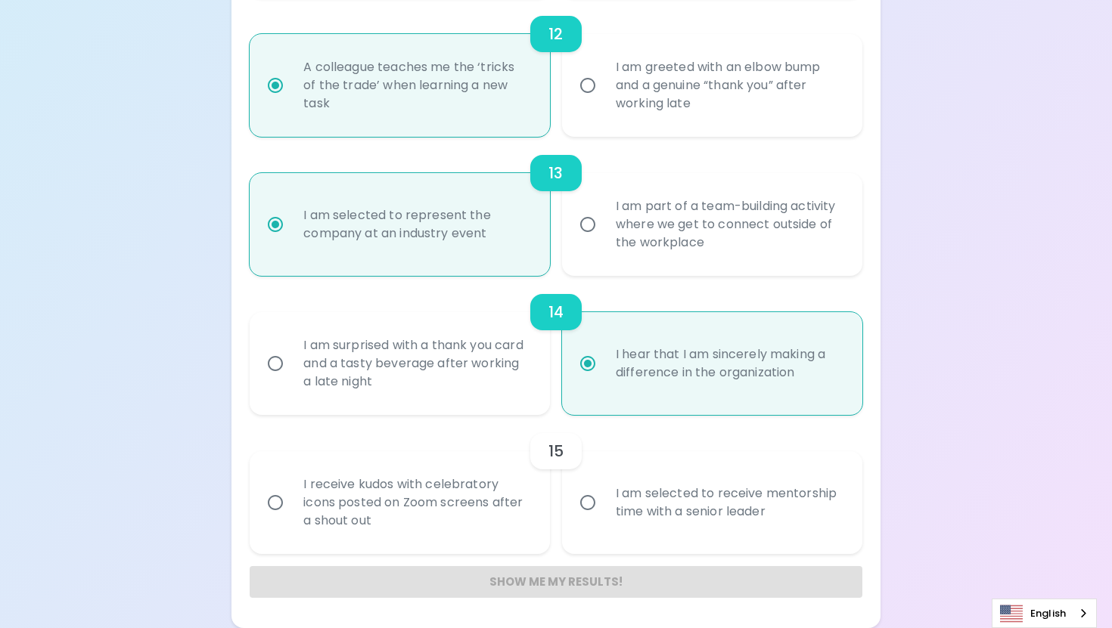
radio input "true"
click at [573, 513] on input "I am selected to receive mentorship time with a senior leader" at bounding box center [588, 503] width 32 height 32
radio input "false"
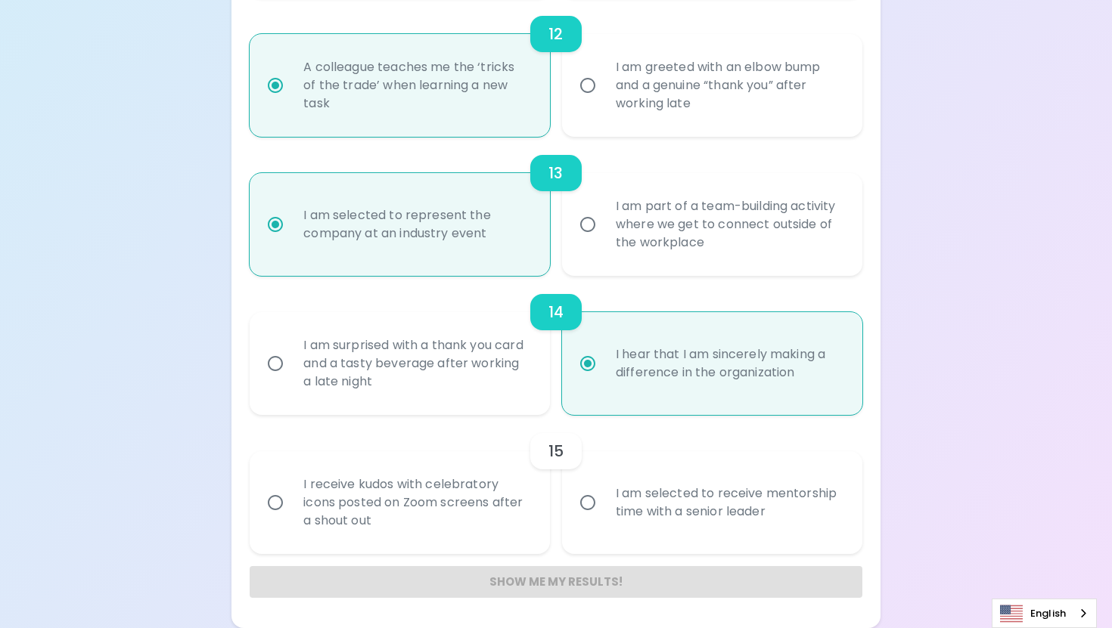
radio input "false"
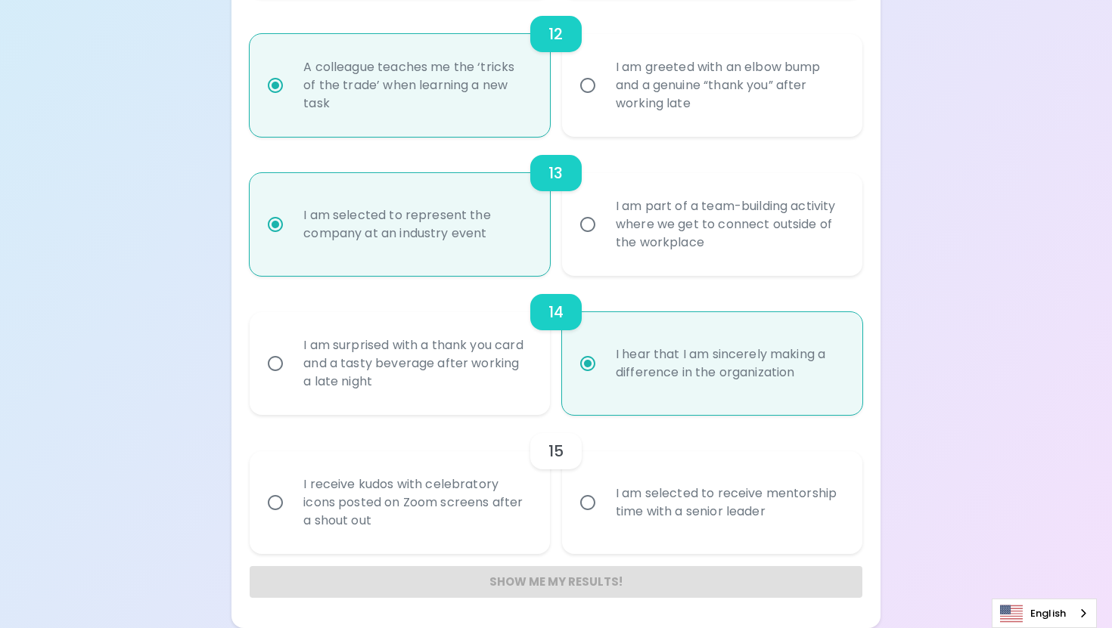
radio input "false"
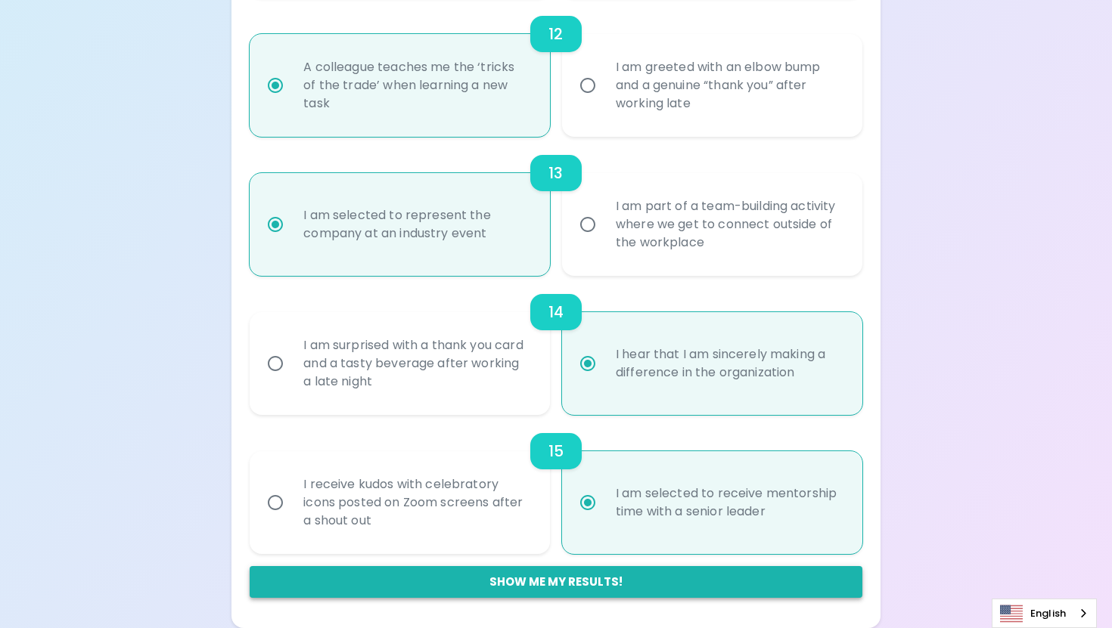
radio input "true"
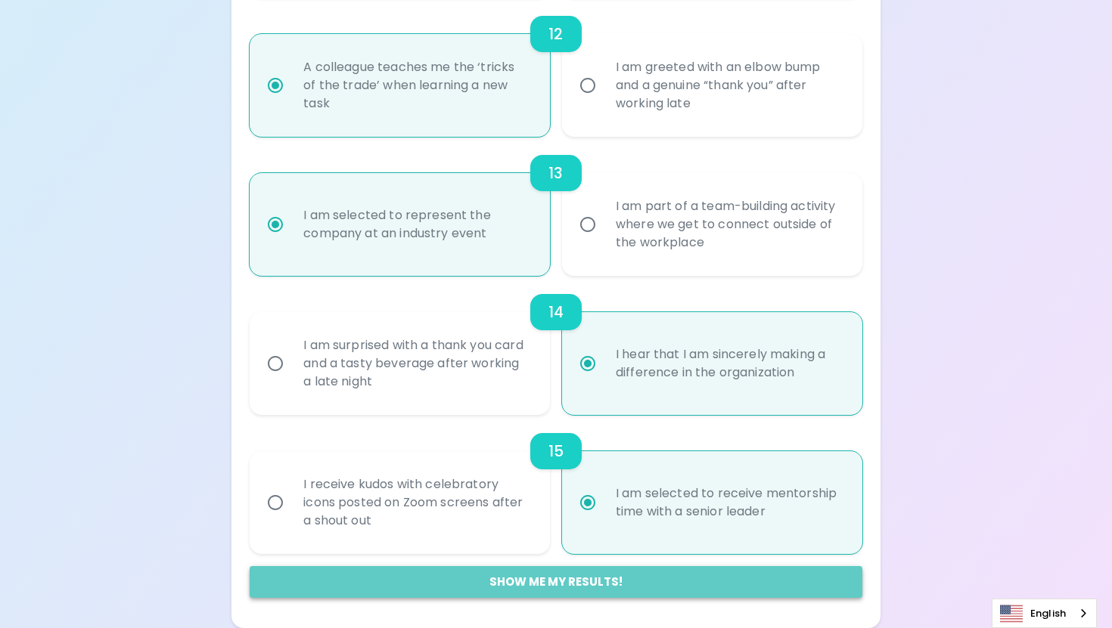
click at [552, 580] on button "Show me my results!" at bounding box center [556, 582] width 612 height 32
radio input "false"
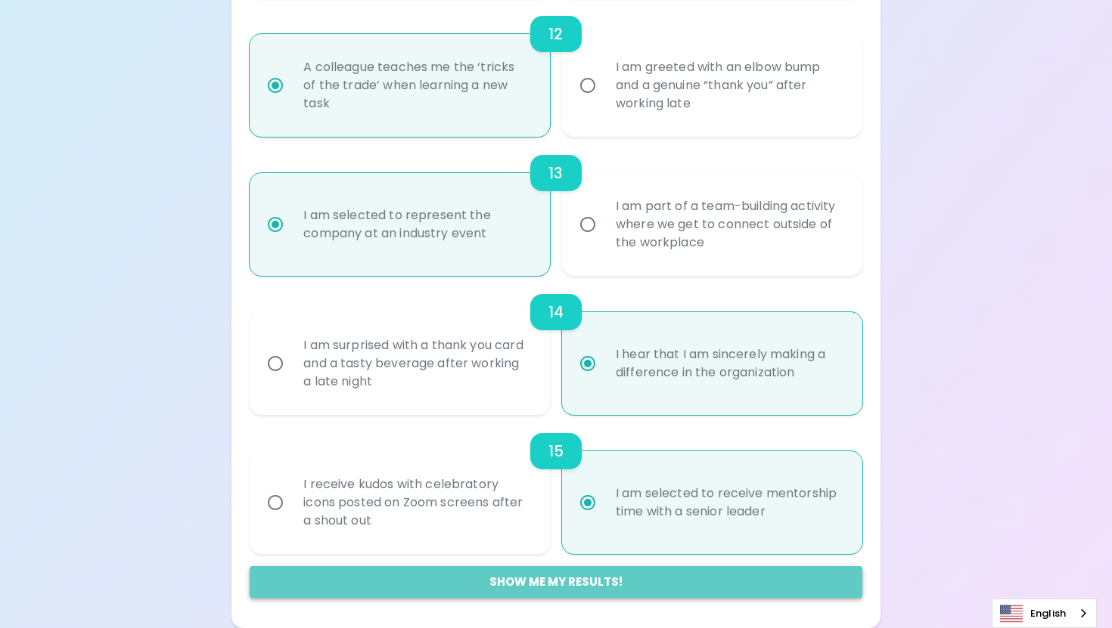
radio input "false"
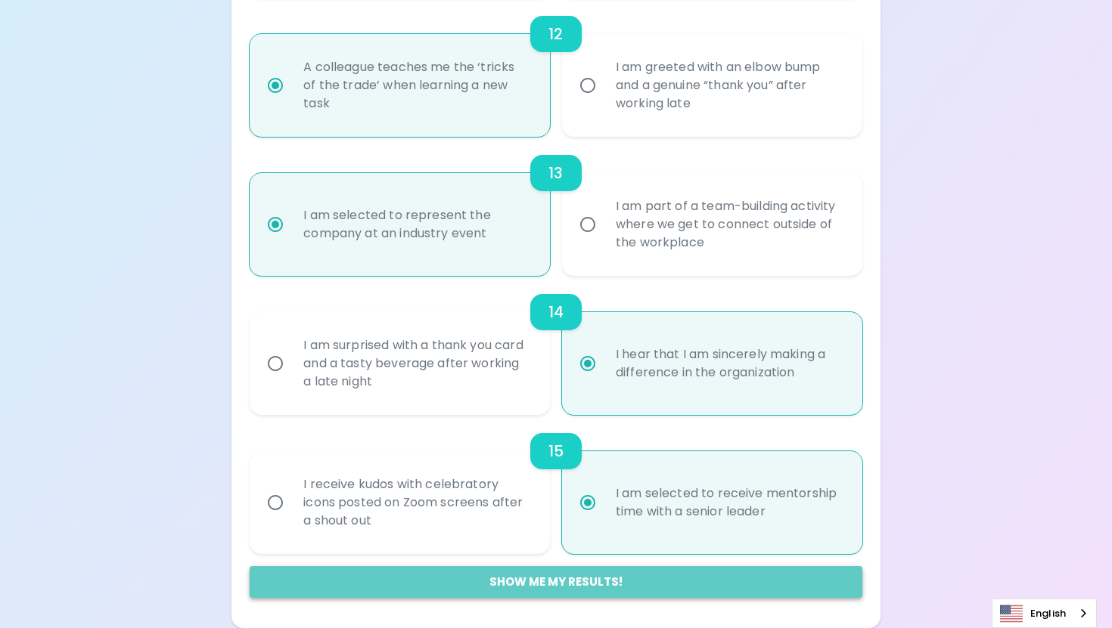
radio input "false"
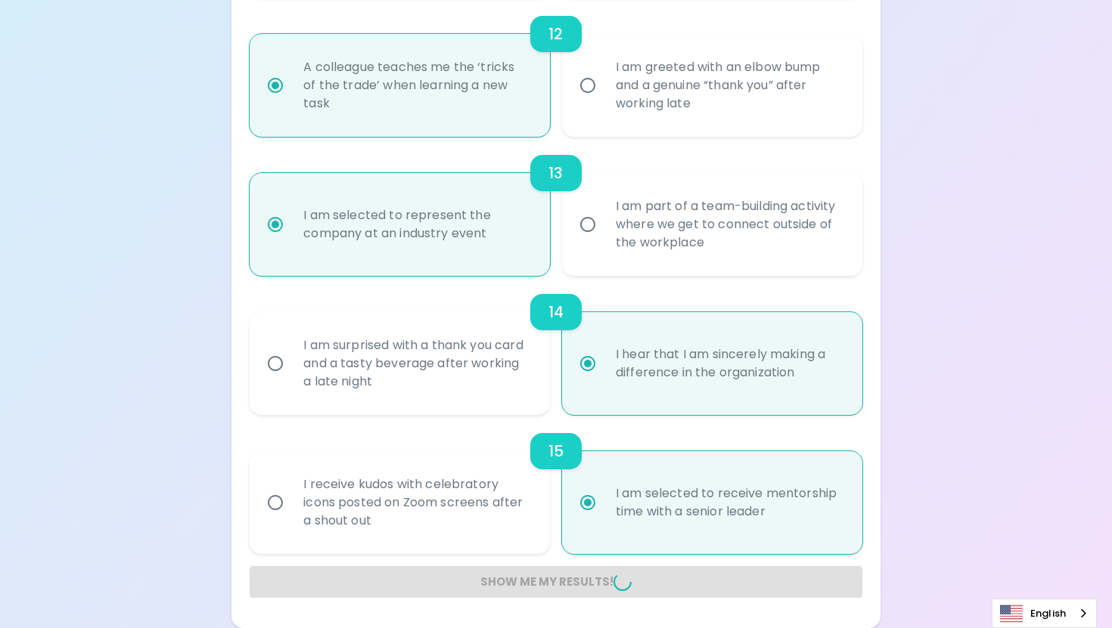
radio input "false"
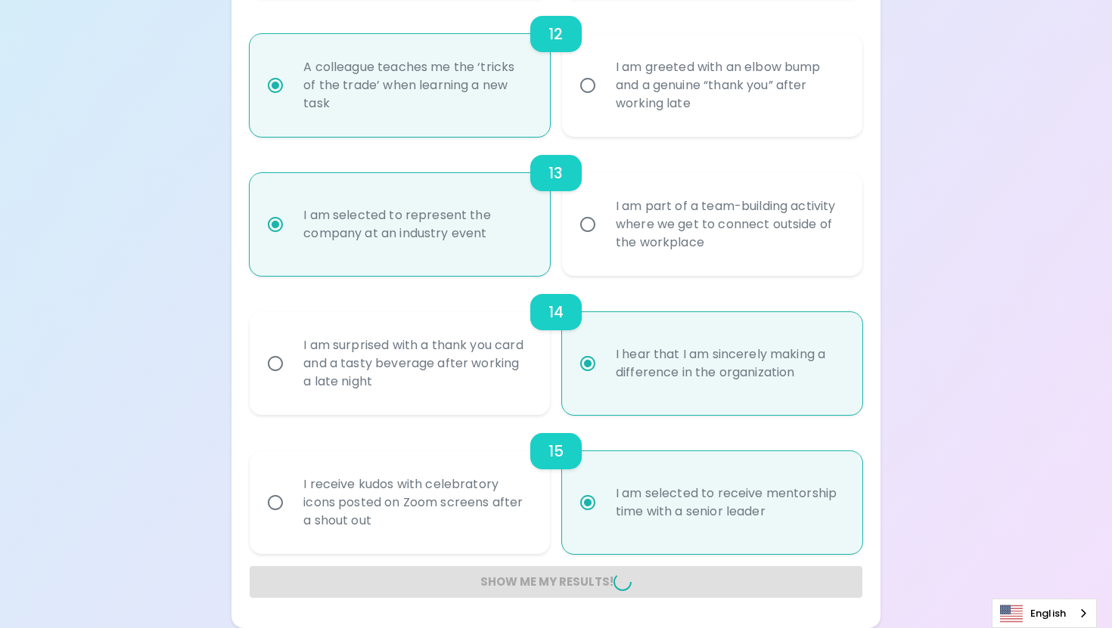
radio input "false"
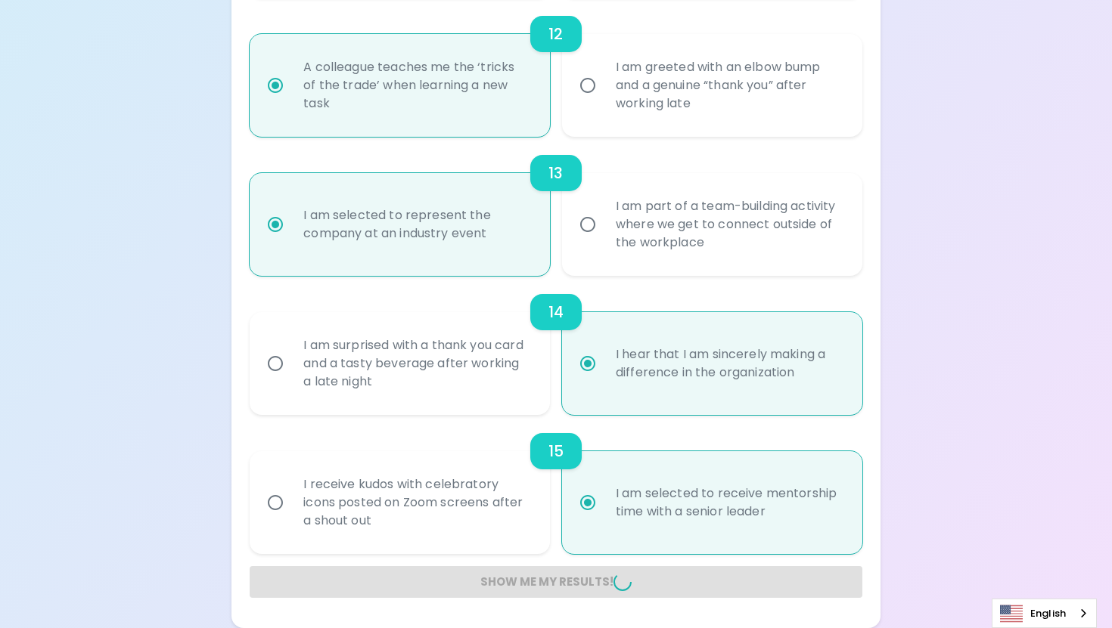
radio input "false"
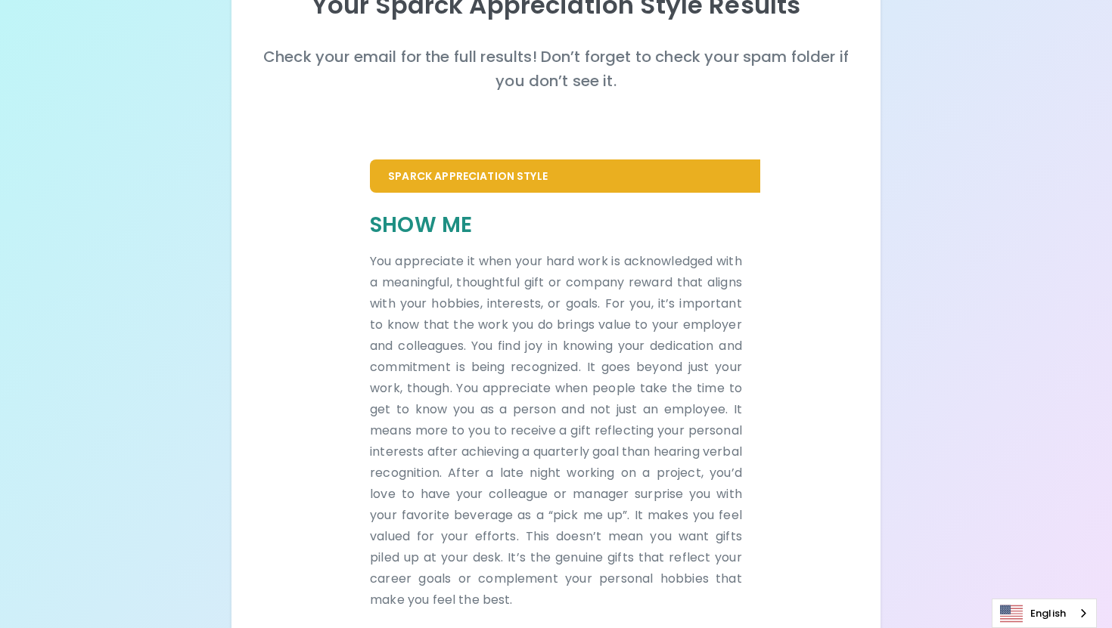
scroll to position [240, 0]
